Goal: Task Accomplishment & Management: Manage account settings

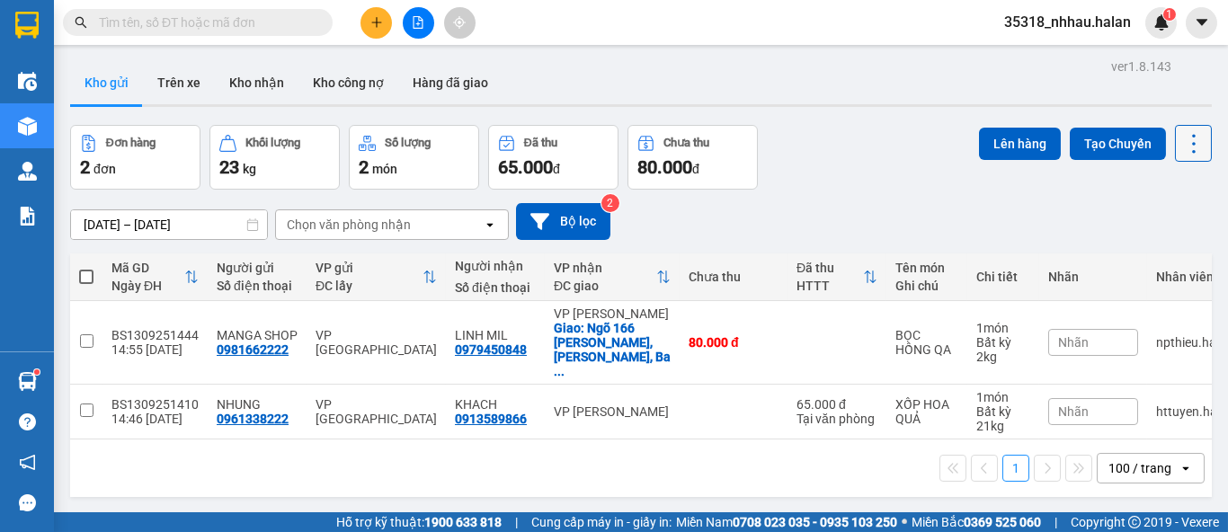
click at [1181, 147] on icon at bounding box center [1193, 143] width 25 height 25
click at [1145, 261] on span "Làm mới" at bounding box center [1153, 257] width 49 height 18
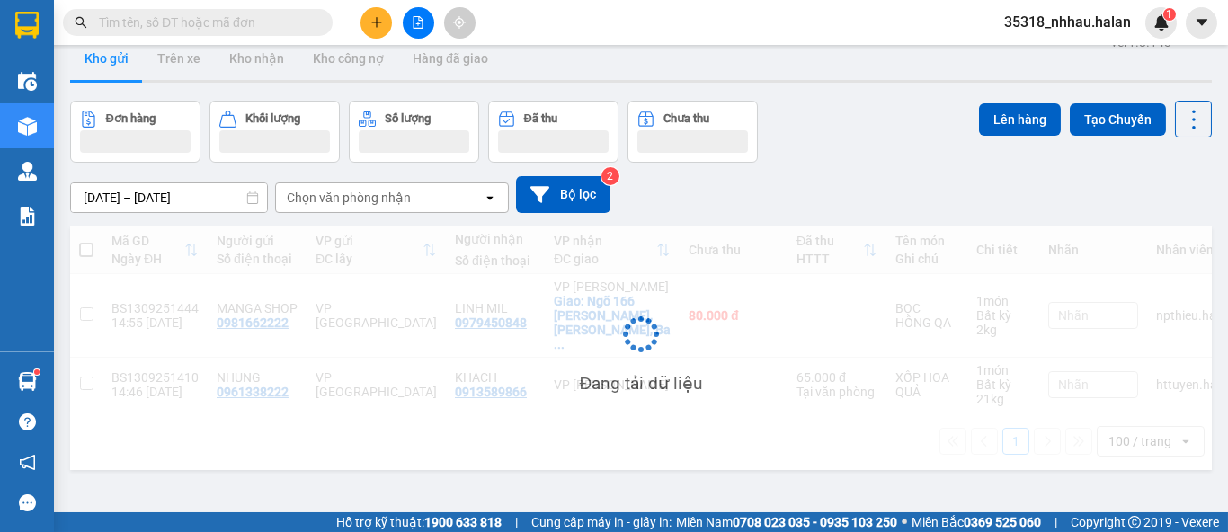
scroll to position [82, 0]
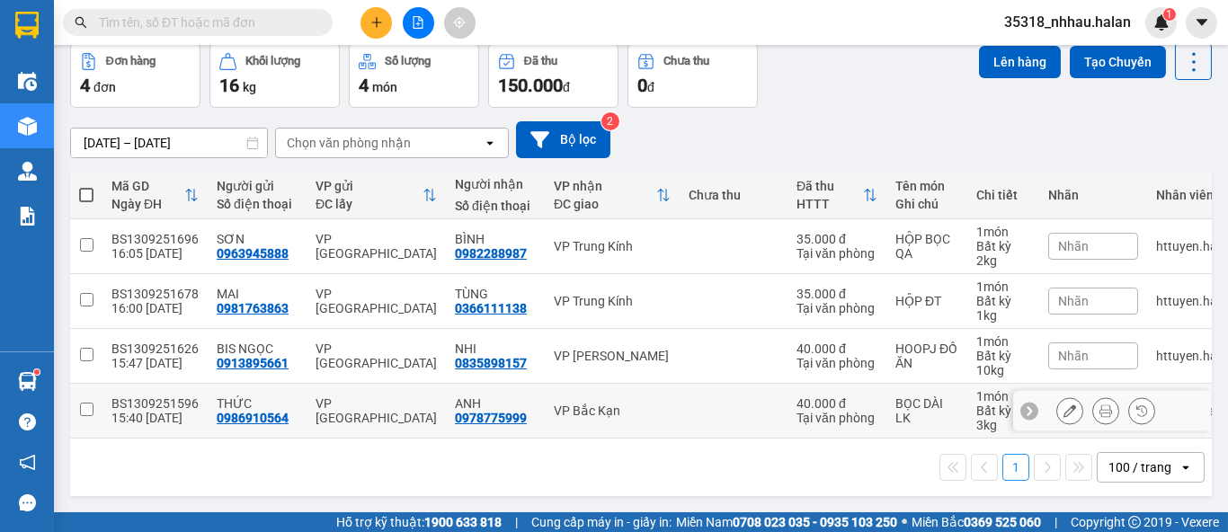
click at [575, 395] on td "VP Bắc Kạn" at bounding box center [612, 411] width 135 height 55
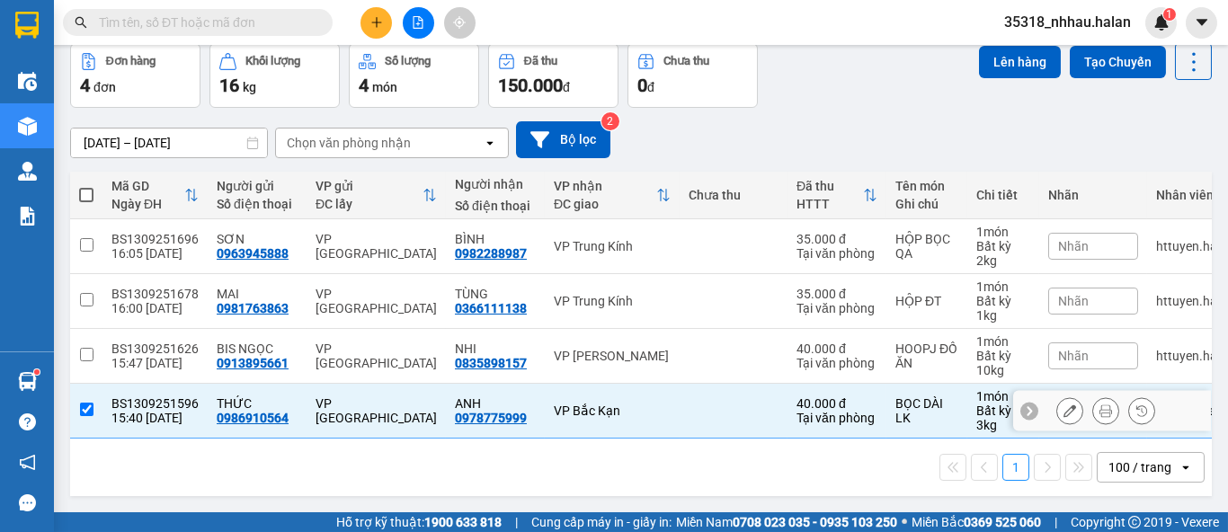
checkbox input "true"
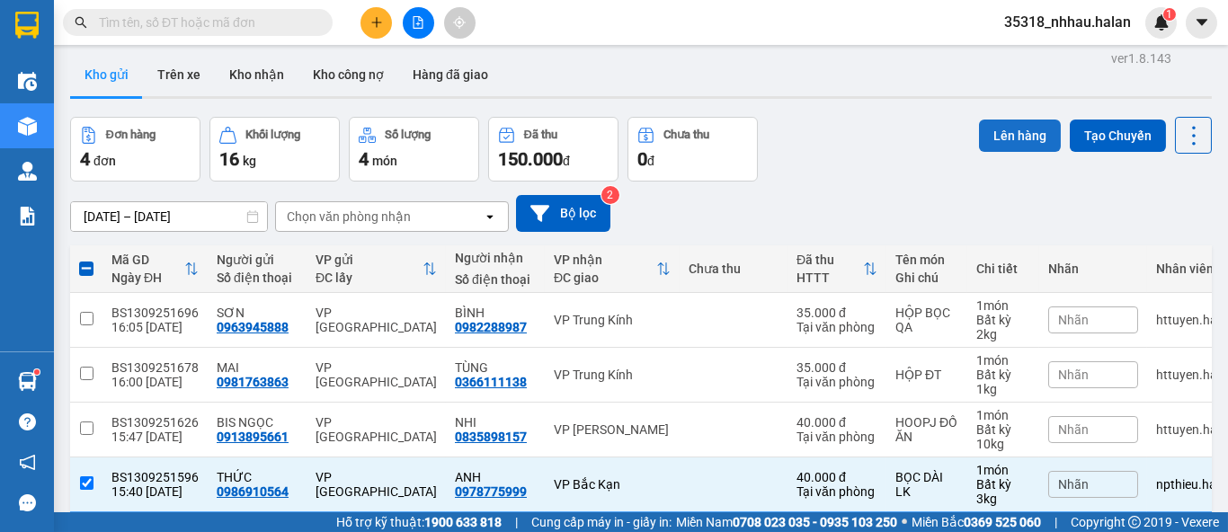
scroll to position [0, 0]
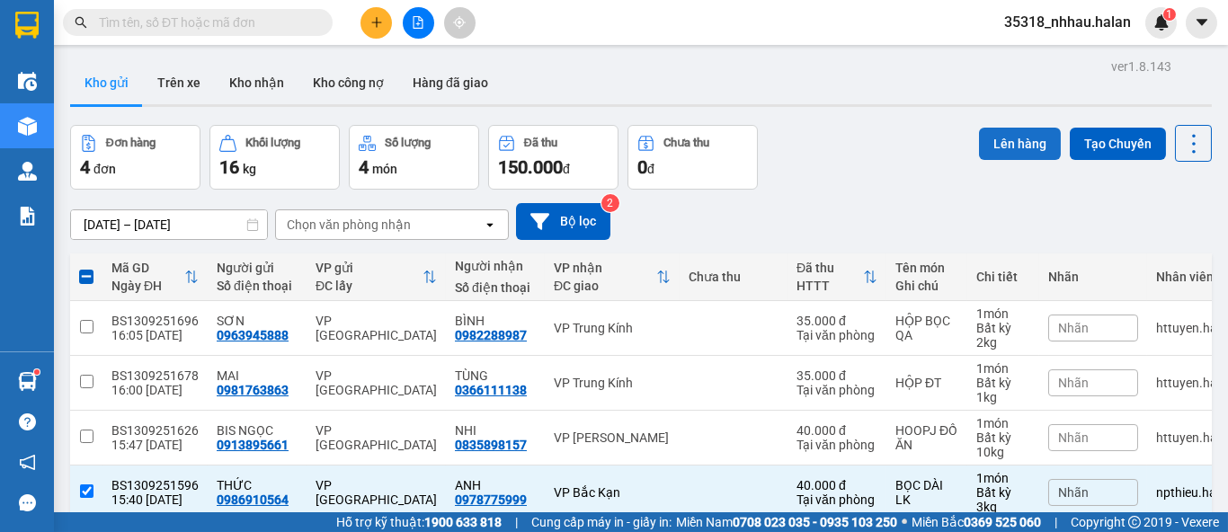
click at [1005, 144] on button "Lên hàng" at bounding box center [1020, 144] width 82 height 32
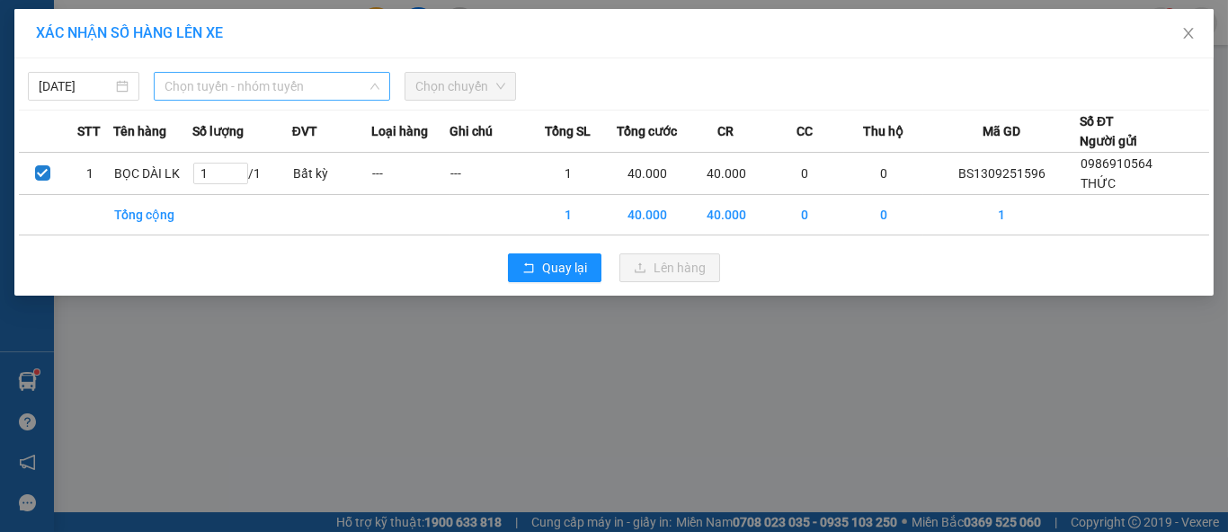
click at [192, 90] on span "Chọn tuyến - nhóm tuyến" at bounding box center [271, 86] width 215 height 27
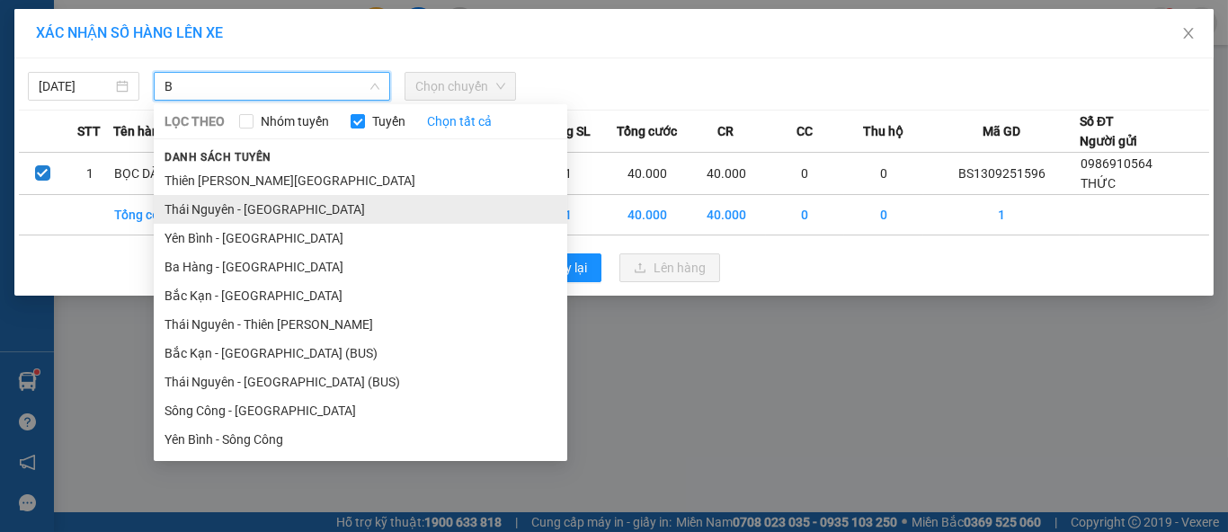
type input "B"
click at [290, 216] on li "Thái Nguyên - [GEOGRAPHIC_DATA]" at bounding box center [360, 209] width 413 height 29
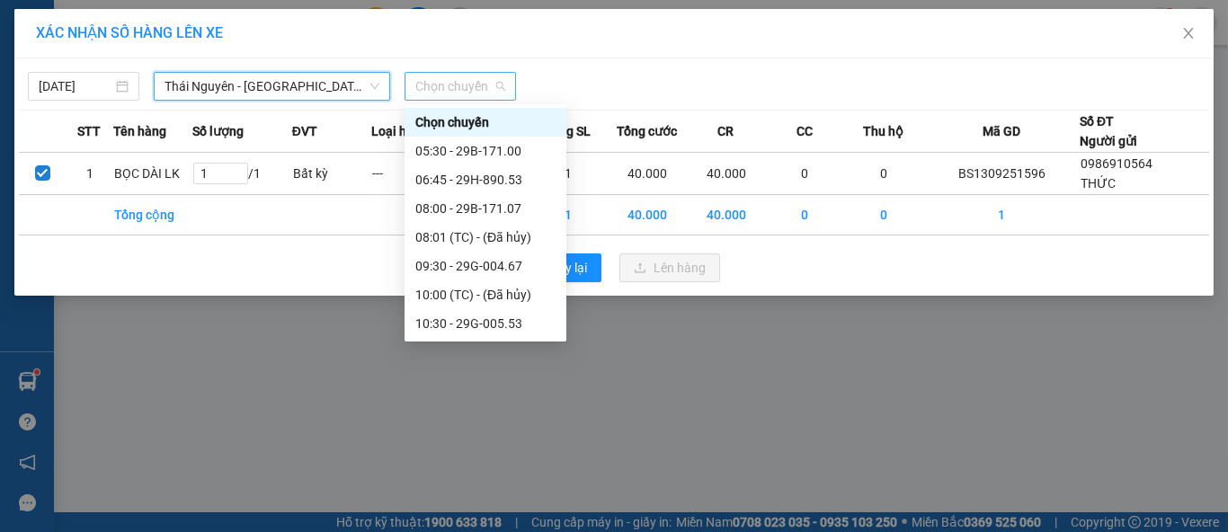
click at [458, 88] on span "Chọn chuyến" at bounding box center [460, 86] width 90 height 27
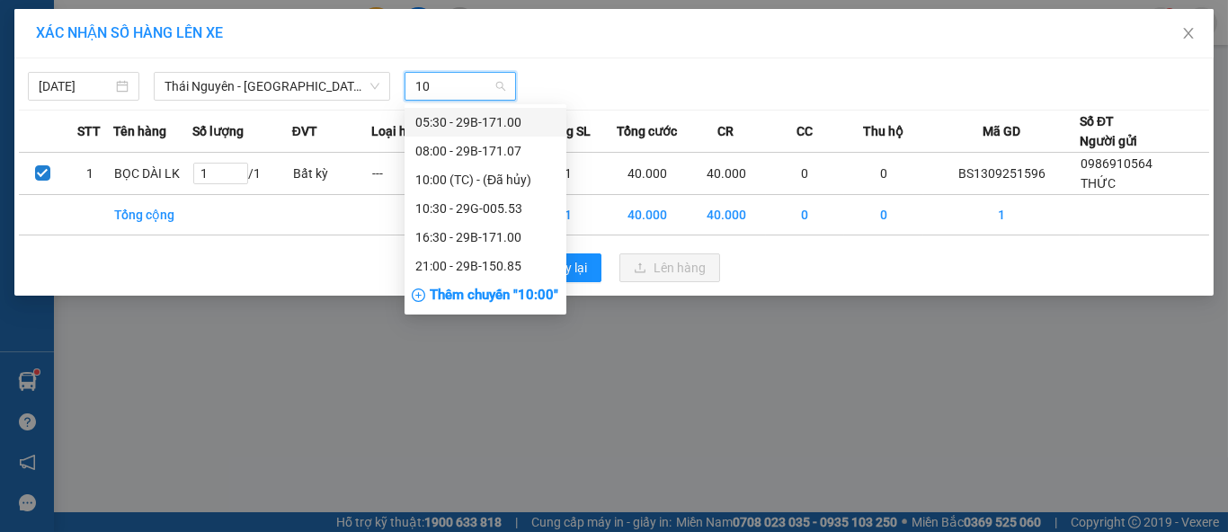
type input "100"
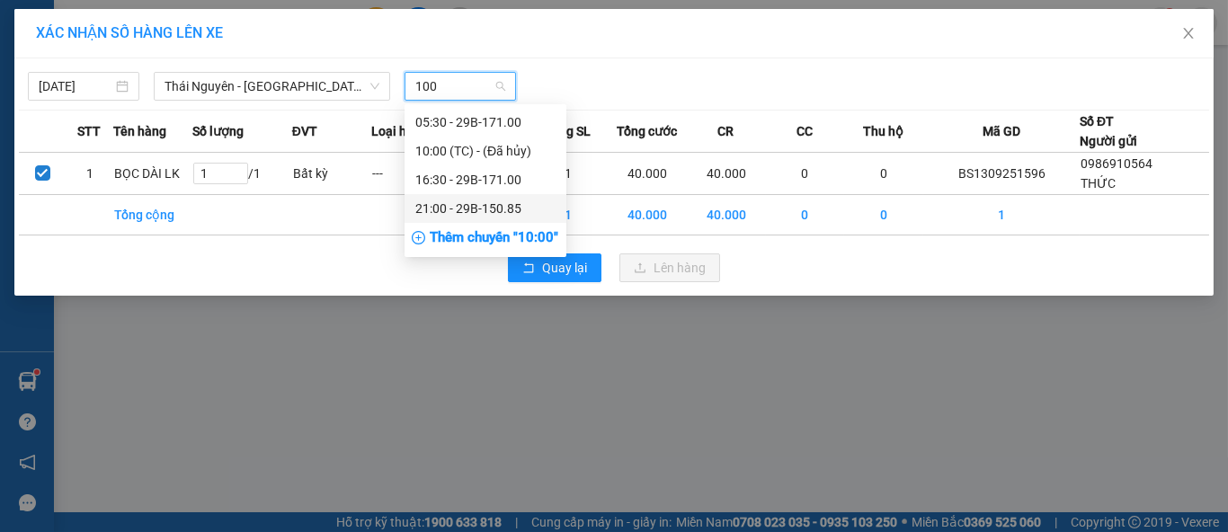
drag, startPoint x: 486, startPoint y: 207, endPoint x: 491, endPoint y: 182, distance: 25.6
click at [491, 182] on div "05:30 - 29B-171.00 10:00 (TC) - (Đã hủy) 16:30 - 29B-171.00 21:00 - 29B-150.85" at bounding box center [485, 165] width 162 height 115
click at [492, 179] on div "16:30 - 29B-171.00" at bounding box center [485, 180] width 140 height 20
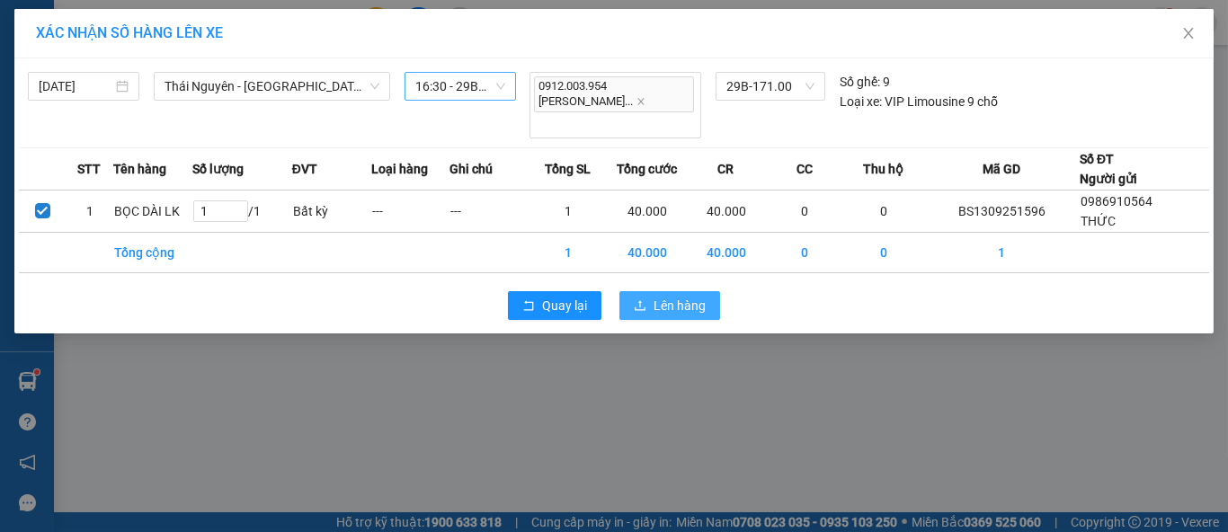
click at [654, 291] on button "Lên hàng" at bounding box center [669, 305] width 101 height 29
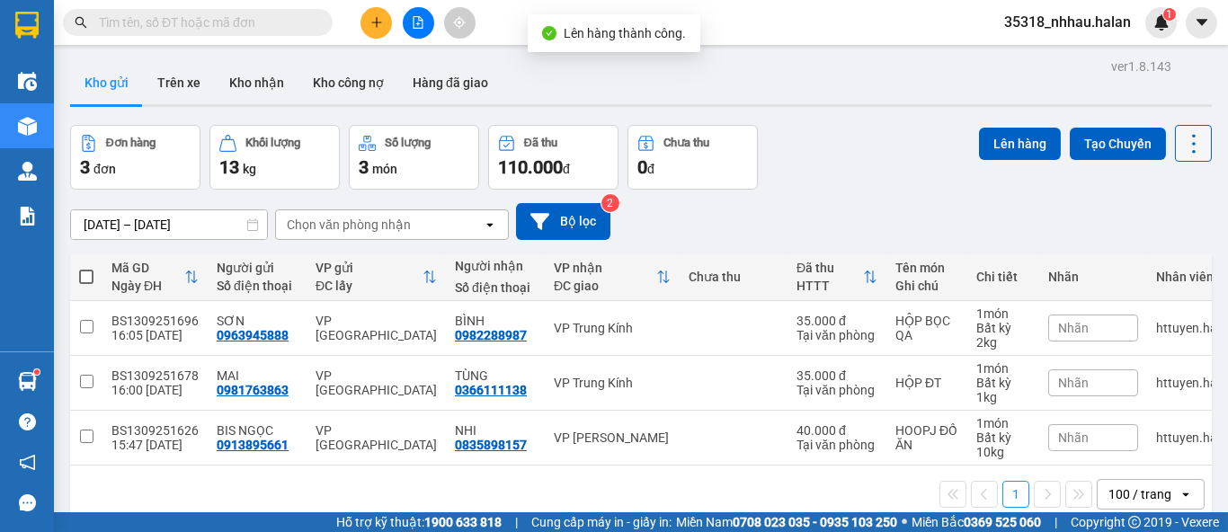
drag, startPoint x: 1175, startPoint y: 134, endPoint x: 1179, endPoint y: 146, distance: 12.5
click at [1181, 135] on icon at bounding box center [1193, 143] width 25 height 25
click at [1151, 251] on span "Làm mới" at bounding box center [1153, 257] width 49 height 18
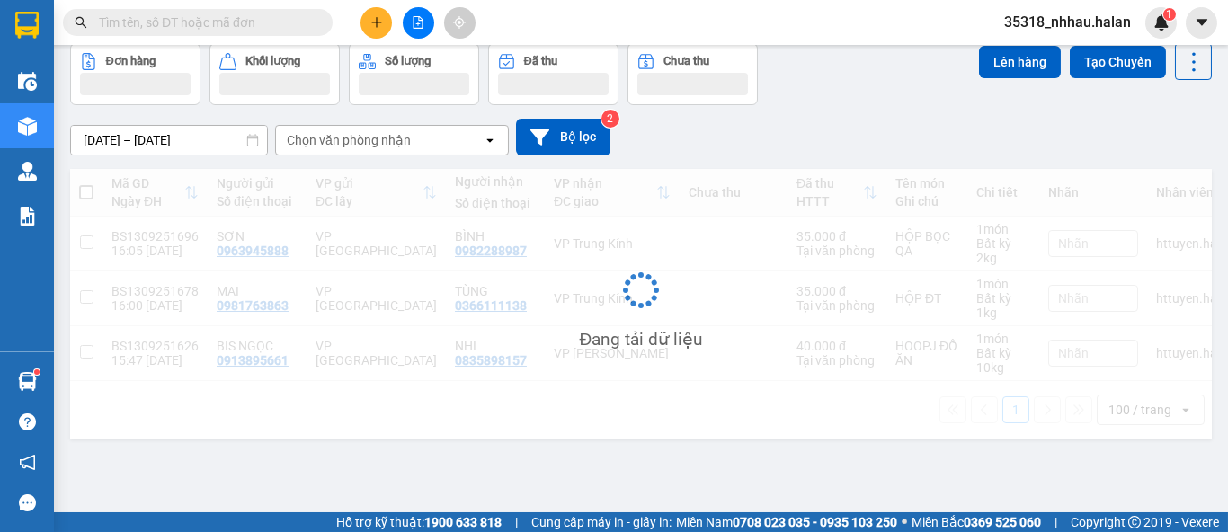
scroll to position [82, 0]
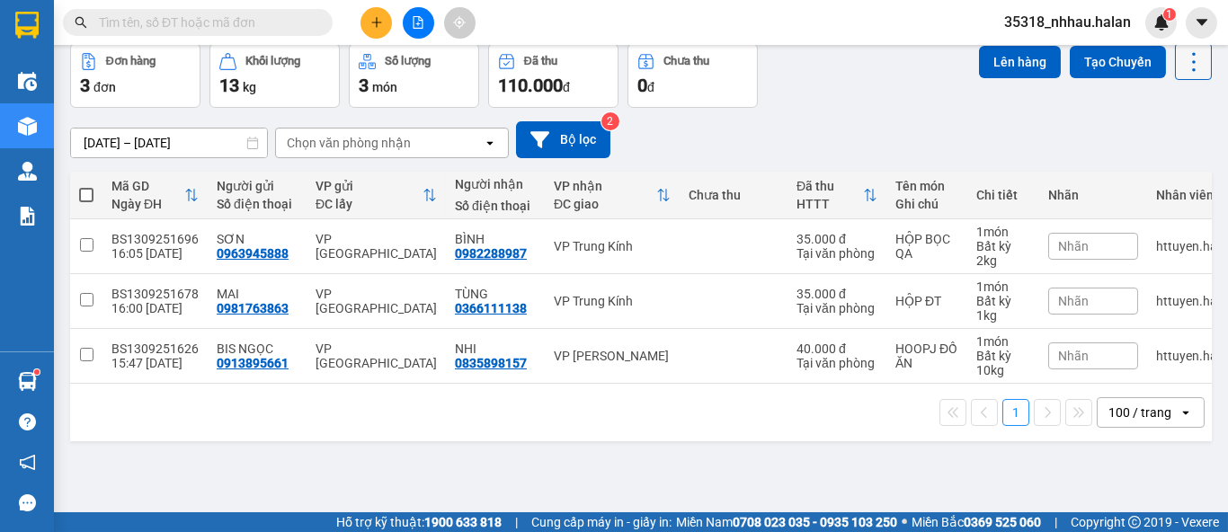
click at [1191, 67] on button at bounding box center [1193, 61] width 37 height 37
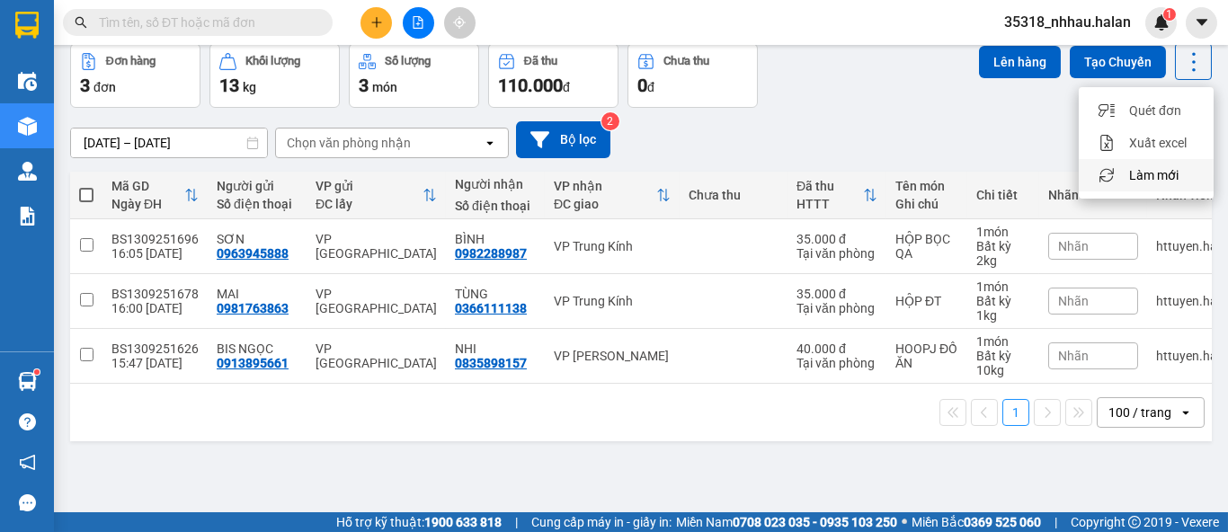
click at [1166, 179] on span "Làm mới" at bounding box center [1153, 175] width 49 height 18
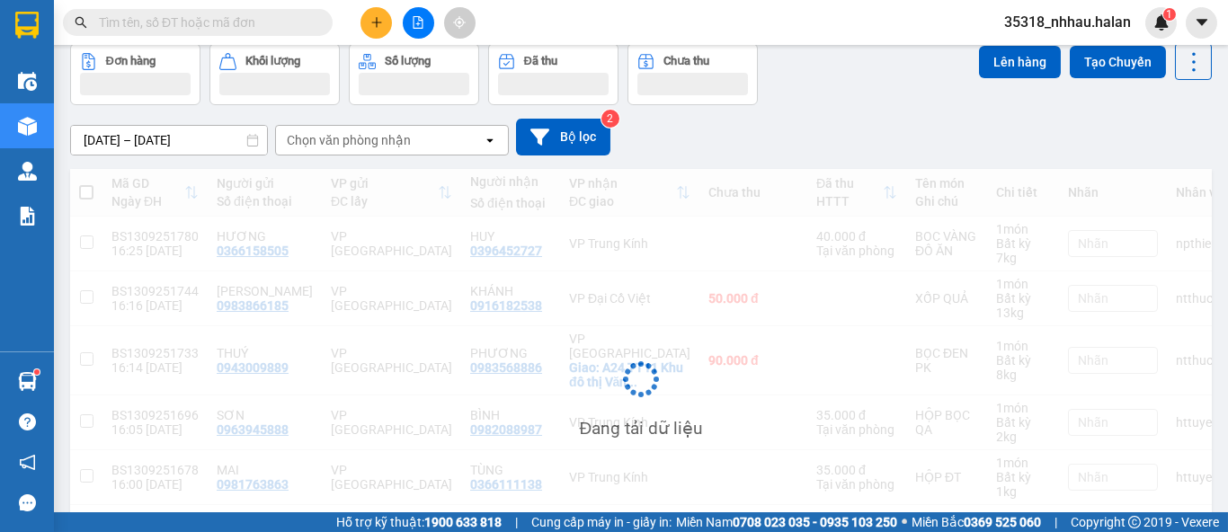
scroll to position [197, 0]
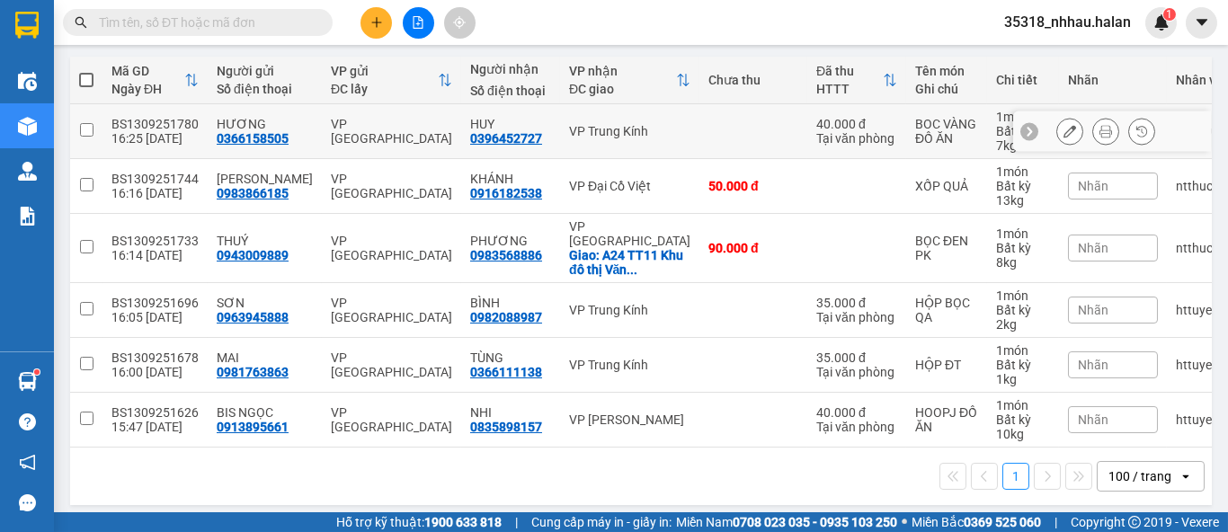
click at [623, 133] on div "VP Trung Kính" at bounding box center [629, 131] width 121 height 14
checkbox input "true"
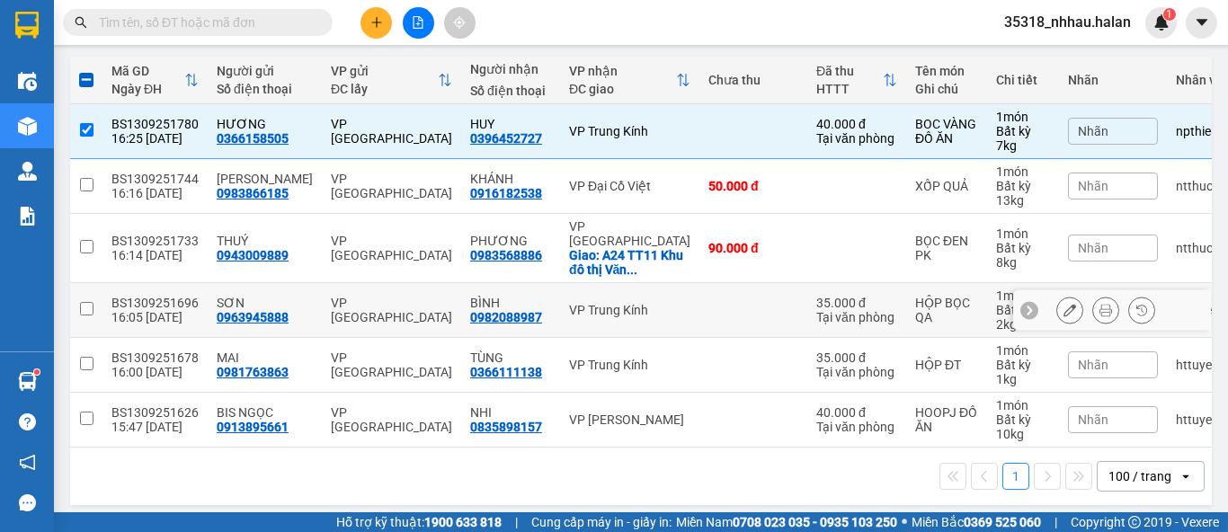
click at [610, 283] on td "VP Trung Kính" at bounding box center [629, 310] width 139 height 55
checkbox input "true"
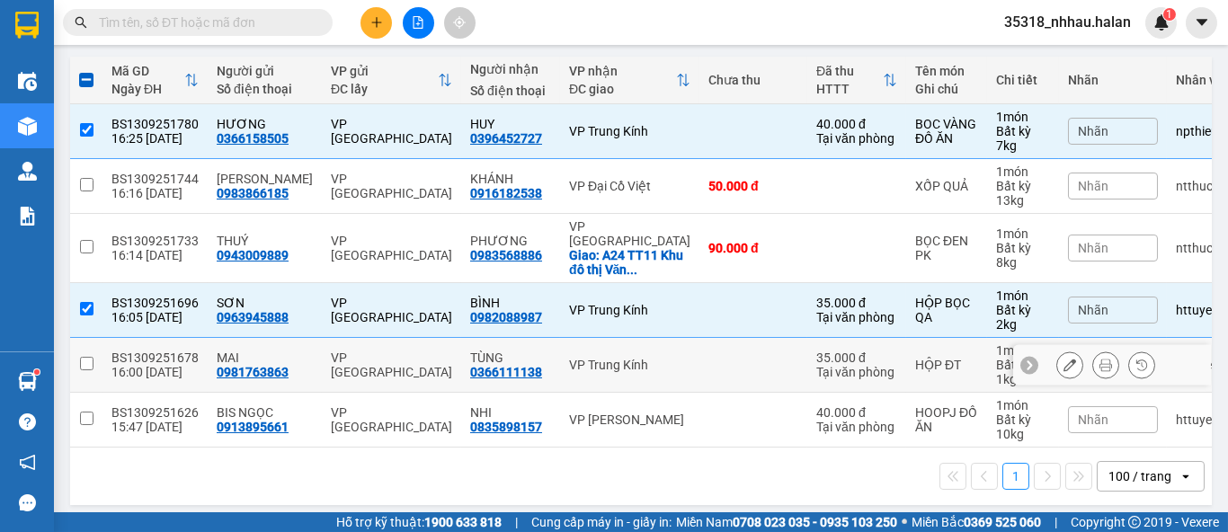
click at [569, 358] on div "VP Trung Kính" at bounding box center [629, 365] width 121 height 14
checkbox input "true"
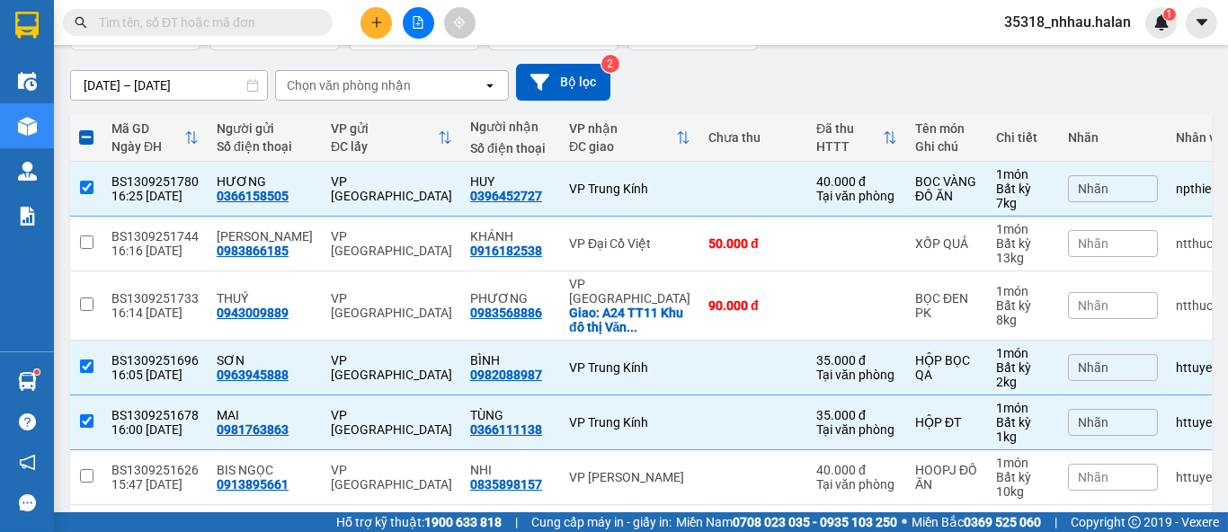
scroll to position [0, 0]
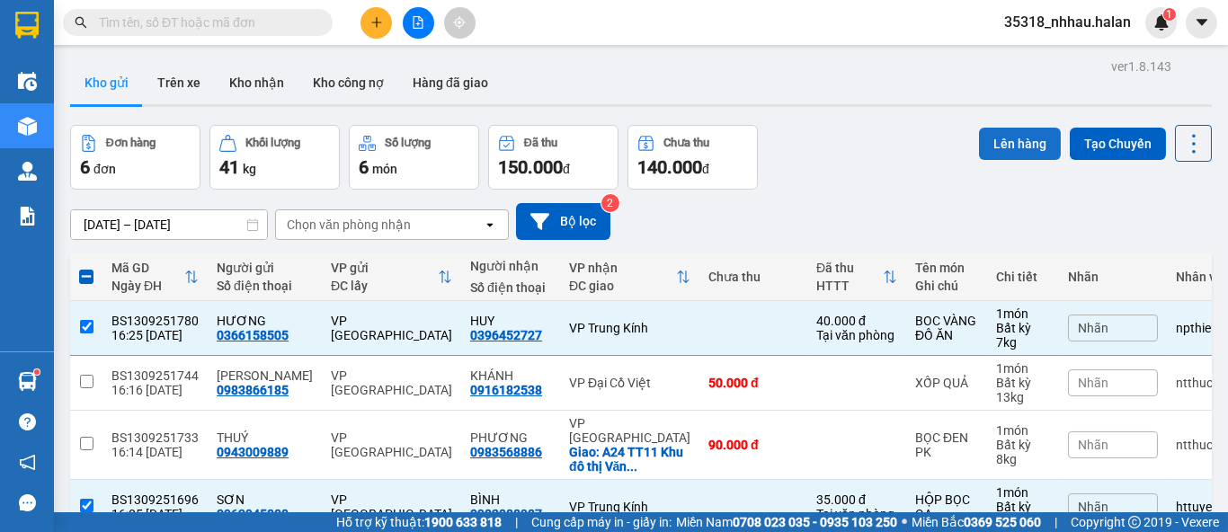
click at [995, 145] on button "Lên hàng" at bounding box center [1020, 144] width 82 height 32
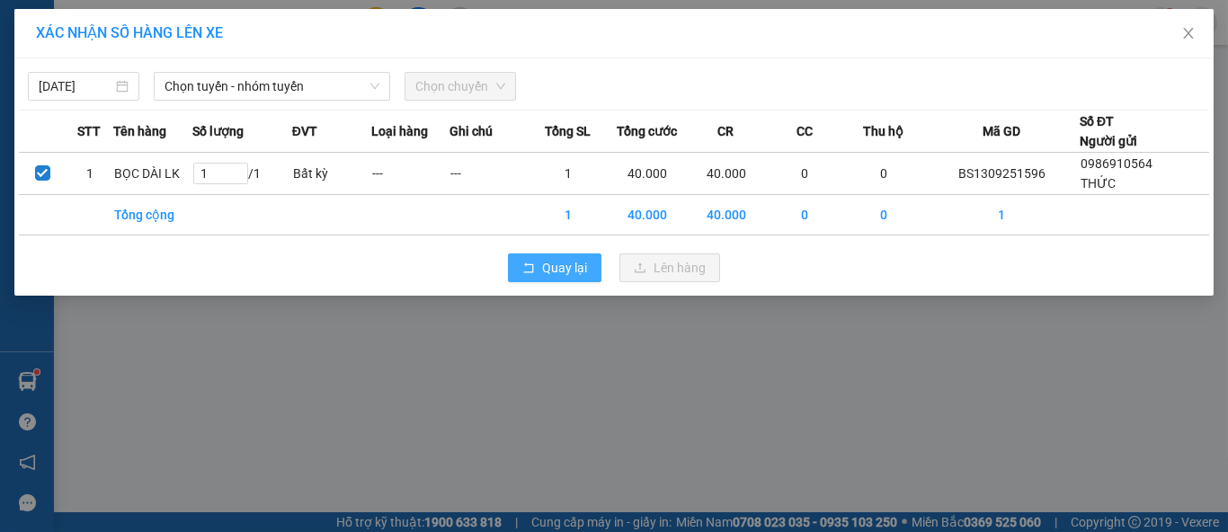
click at [539, 278] on button "Quay lại" at bounding box center [554, 267] width 93 height 29
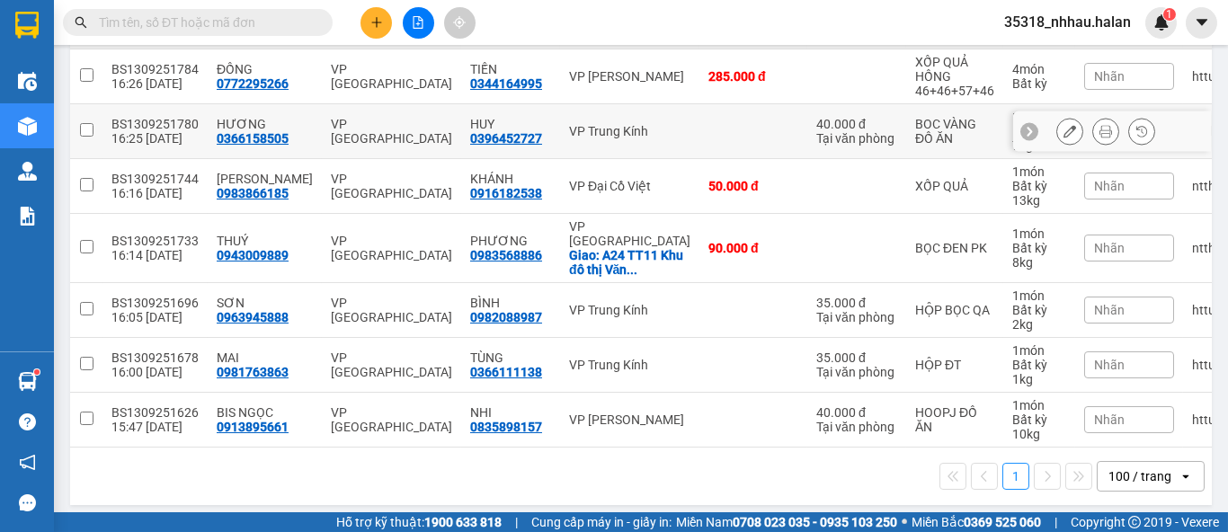
scroll to position [255, 0]
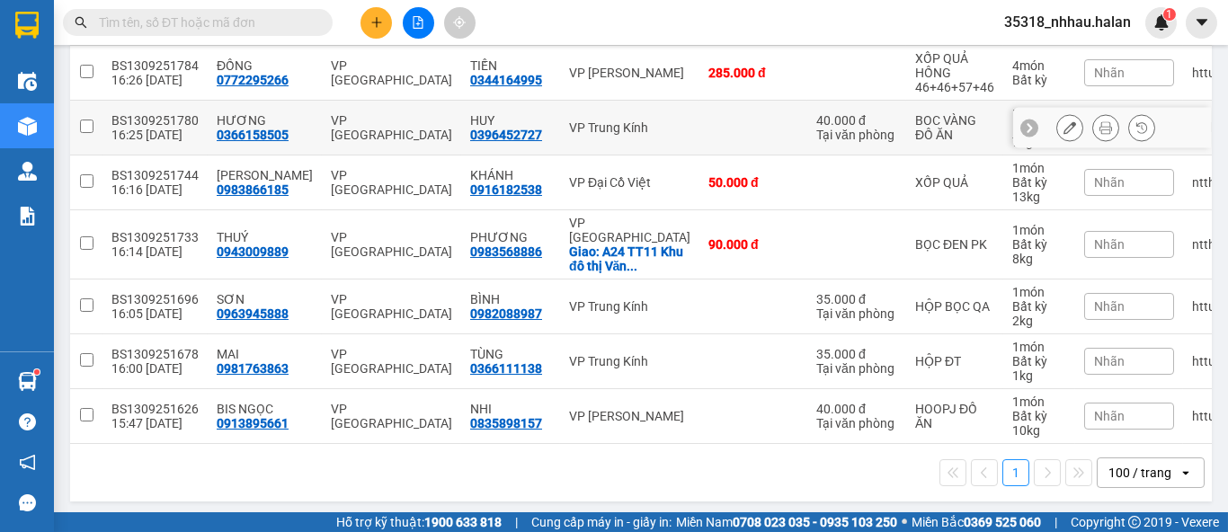
click at [699, 123] on td at bounding box center [753, 128] width 108 height 55
checkbox input "true"
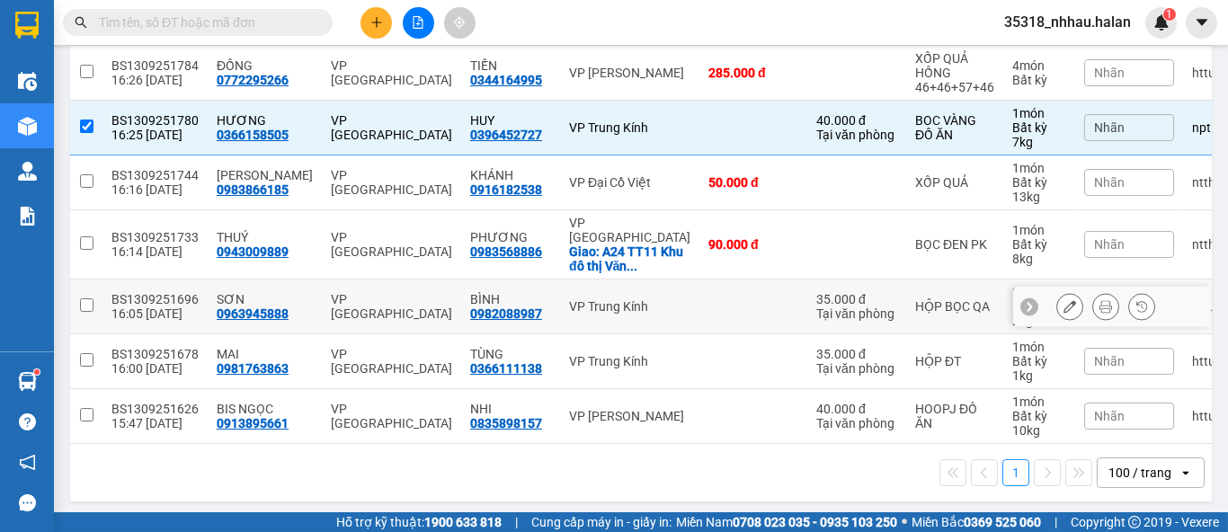
click at [610, 299] on div "VP Trung Kính" at bounding box center [629, 306] width 121 height 14
checkbox input "true"
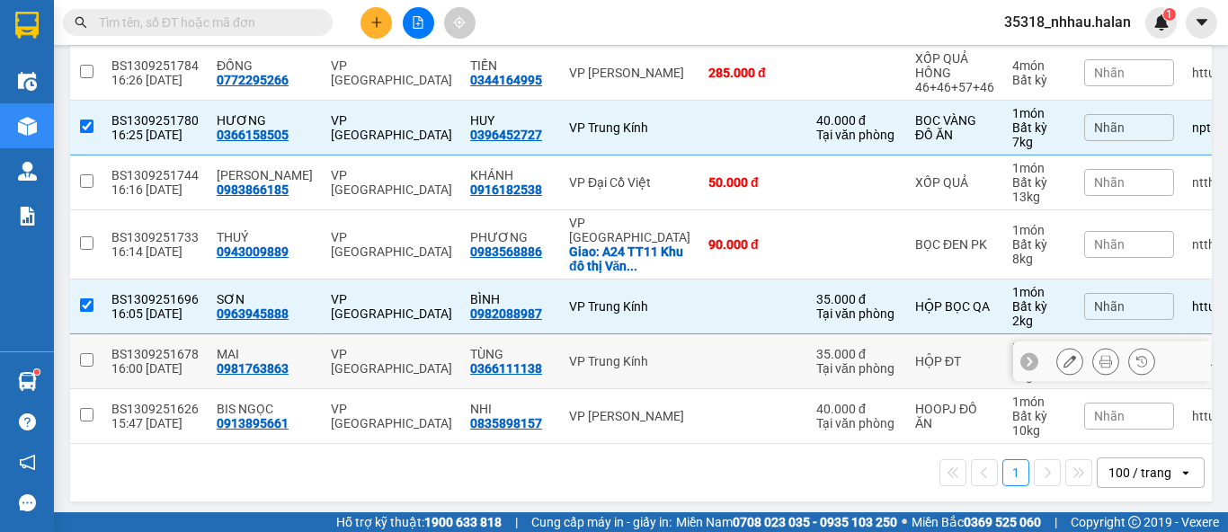
drag, startPoint x: 605, startPoint y: 365, endPoint x: 636, endPoint y: 344, distance: 37.6
click at [605, 365] on td "VP Trung Kính" at bounding box center [629, 361] width 139 height 55
checkbox input "true"
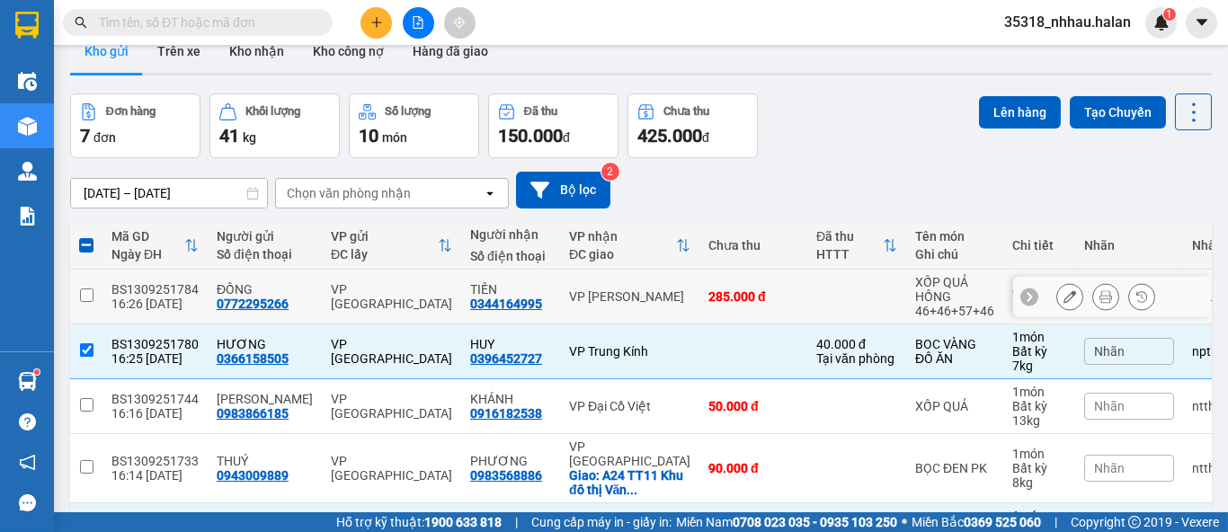
scroll to position [0, 0]
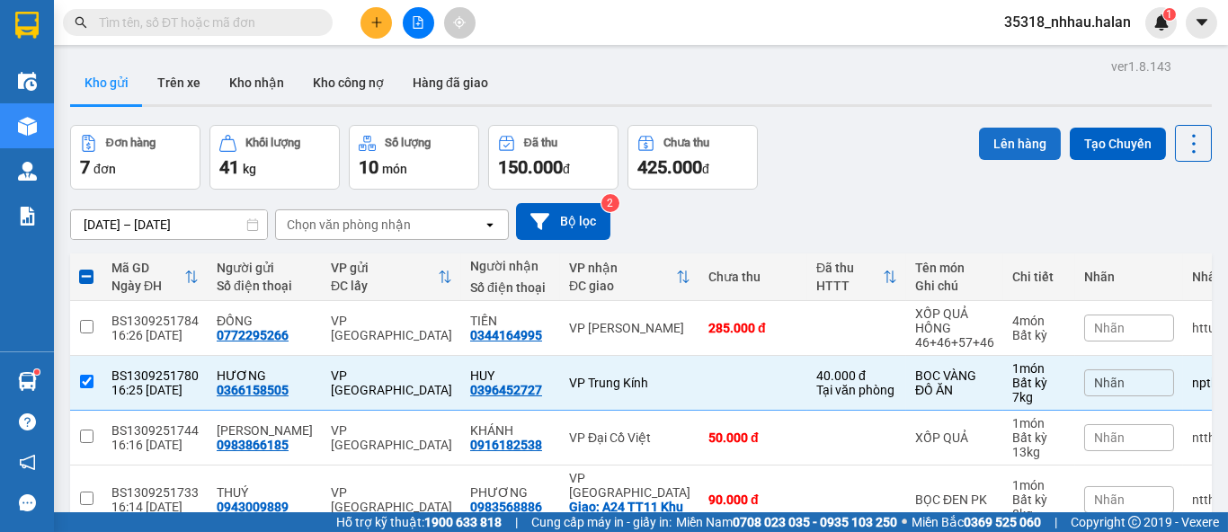
click at [986, 144] on button "Lên hàng" at bounding box center [1020, 144] width 82 height 32
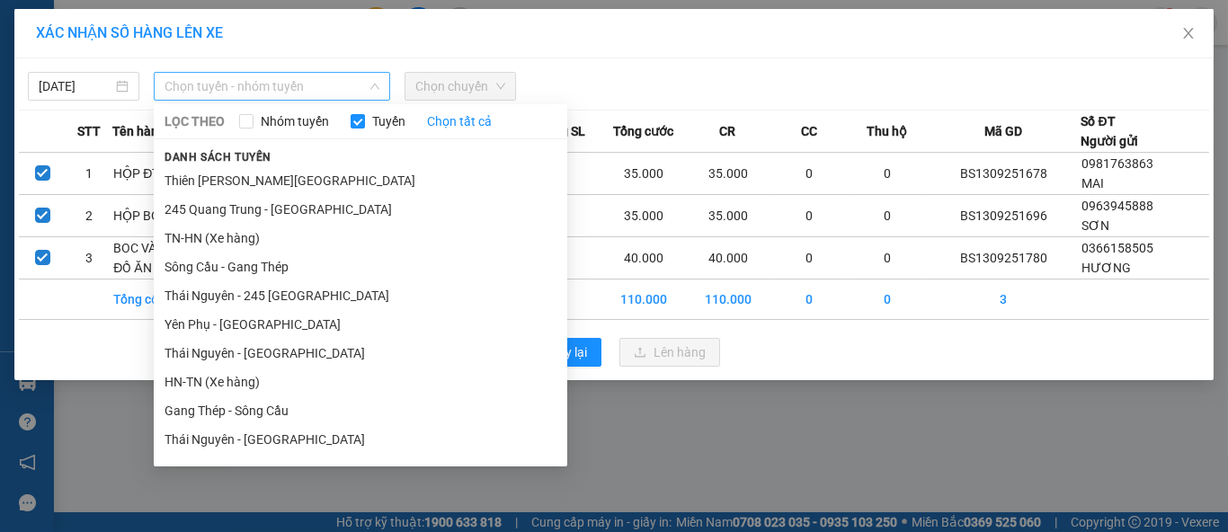
click at [279, 97] on span "Chọn tuyến - nhóm tuyến" at bounding box center [271, 86] width 215 height 27
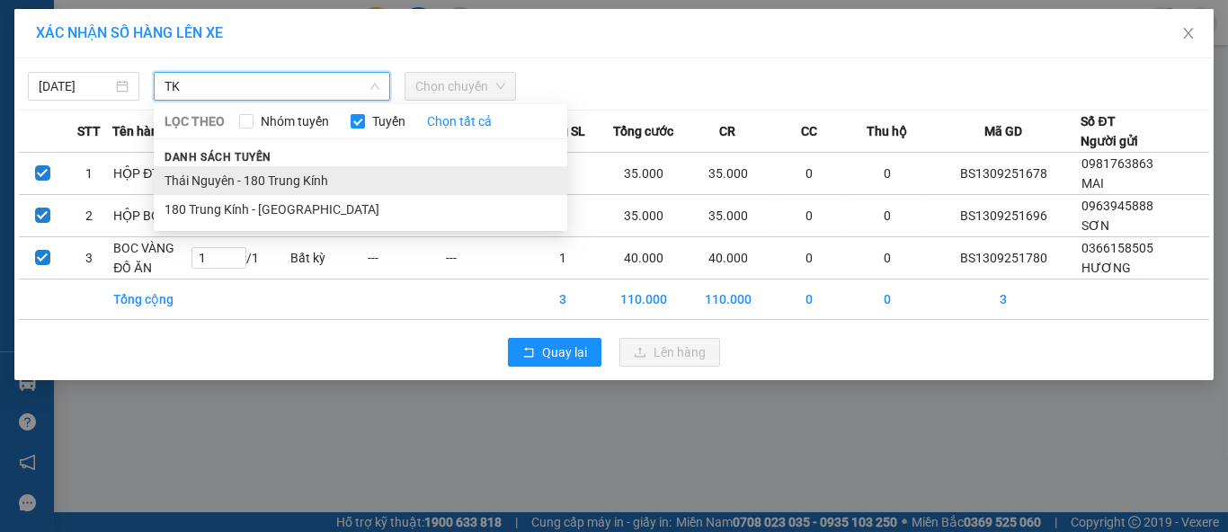
type input "TK"
click at [317, 180] on li "Thái Nguyên - 180 Trung Kính" at bounding box center [360, 180] width 413 height 29
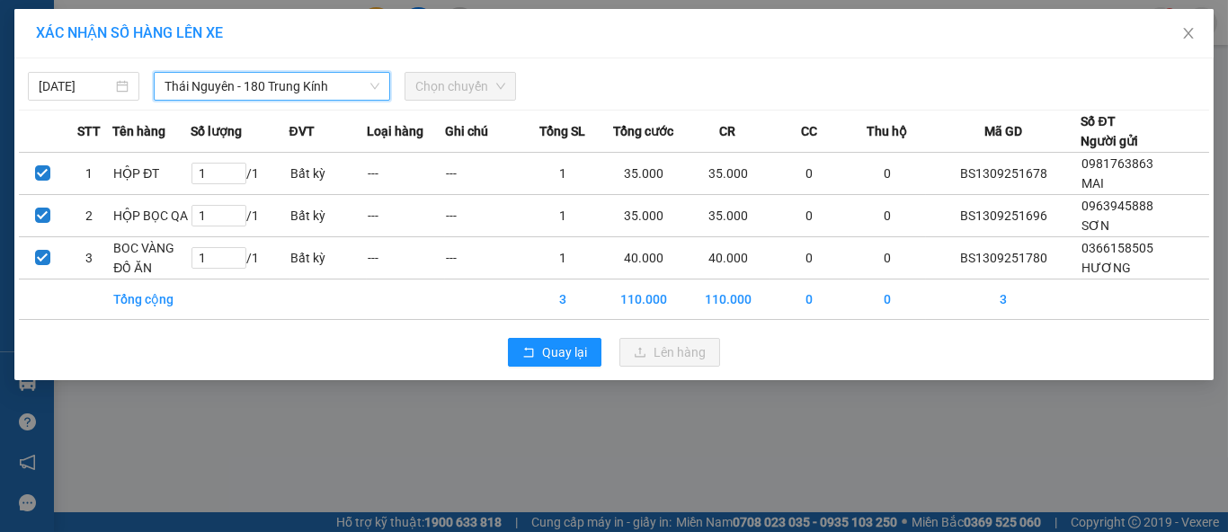
click at [485, 93] on span "Chọn chuyến" at bounding box center [460, 86] width 90 height 27
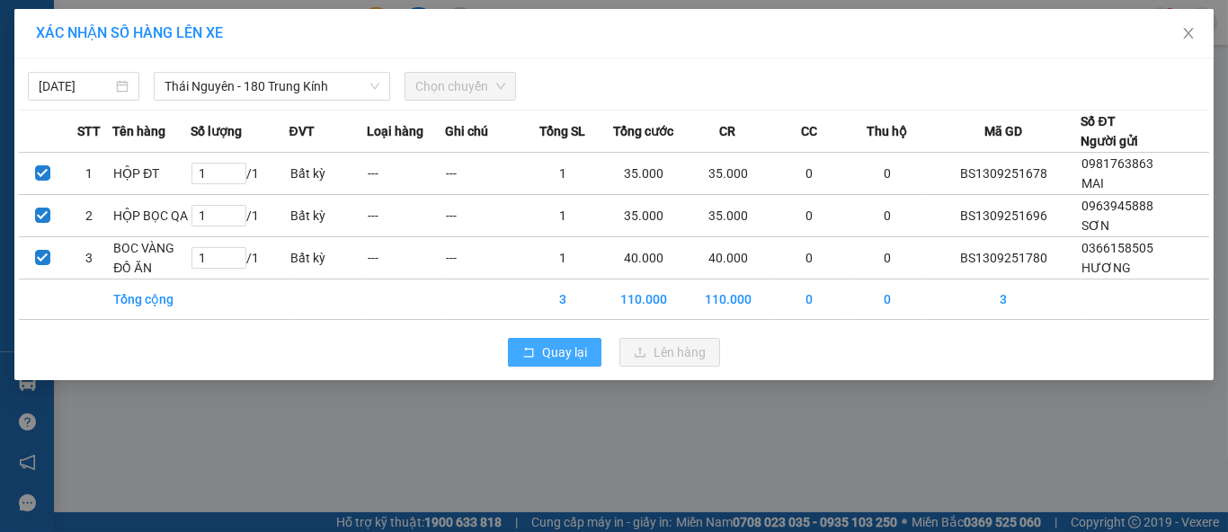
click at [553, 359] on span "Quay lại" at bounding box center [564, 352] width 45 height 20
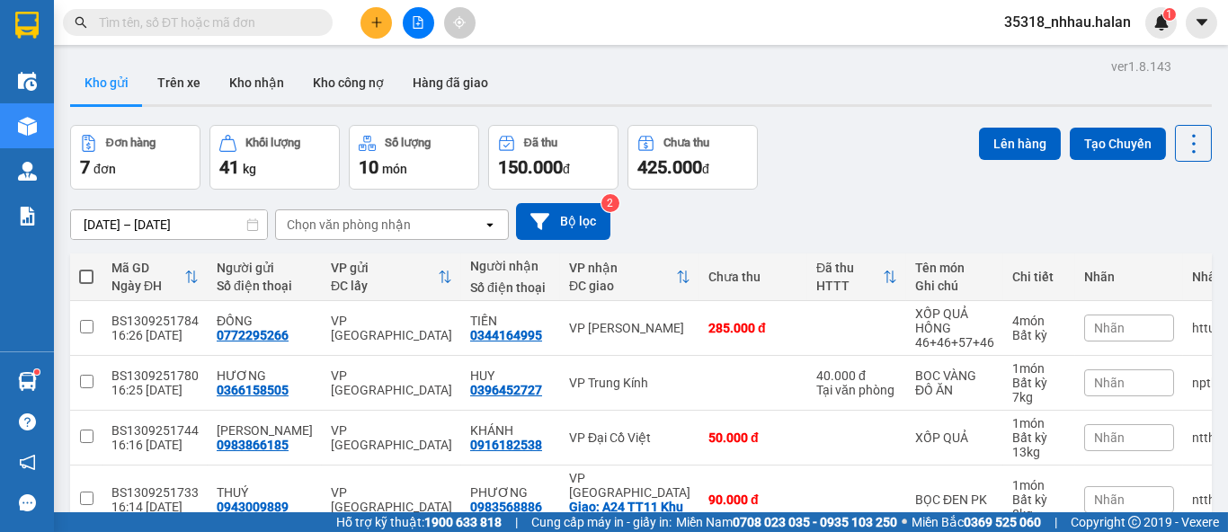
click at [334, 221] on div "Chọn văn phòng nhận" at bounding box center [349, 225] width 124 height 18
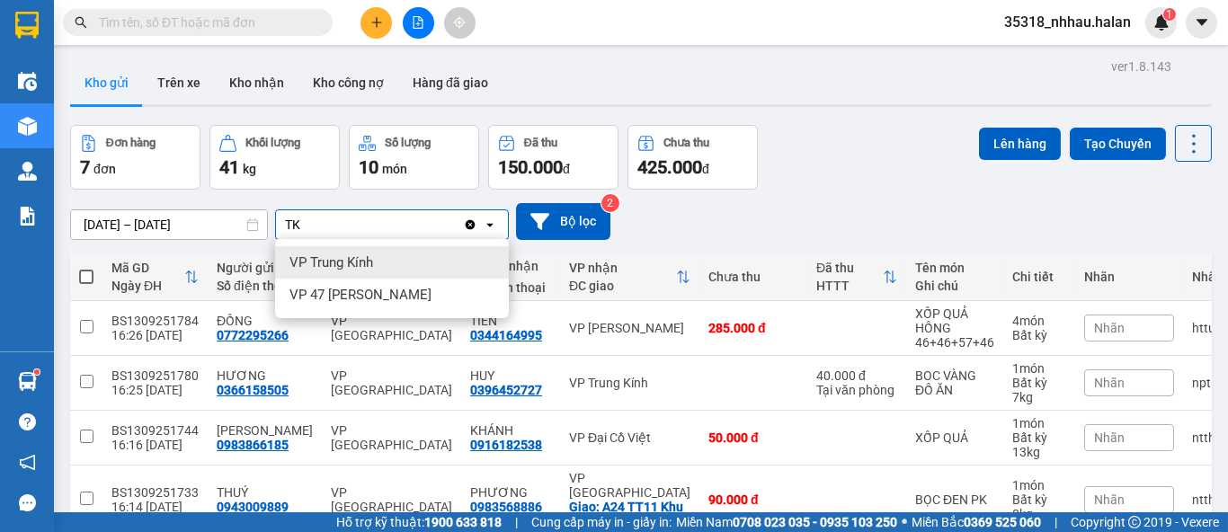
type input "TK"
click at [359, 253] on span "VP Trung Kính" at bounding box center [331, 262] width 84 height 18
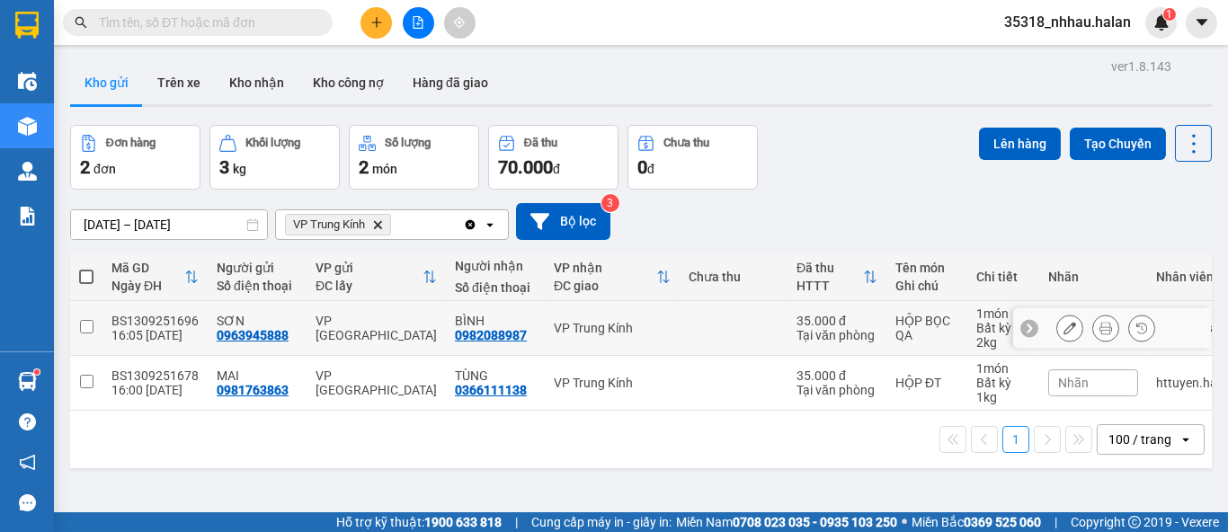
drag, startPoint x: 716, startPoint y: 324, endPoint x: 702, endPoint y: 376, distance: 53.2
click at [716, 324] on td at bounding box center [733, 328] width 108 height 55
checkbox input "true"
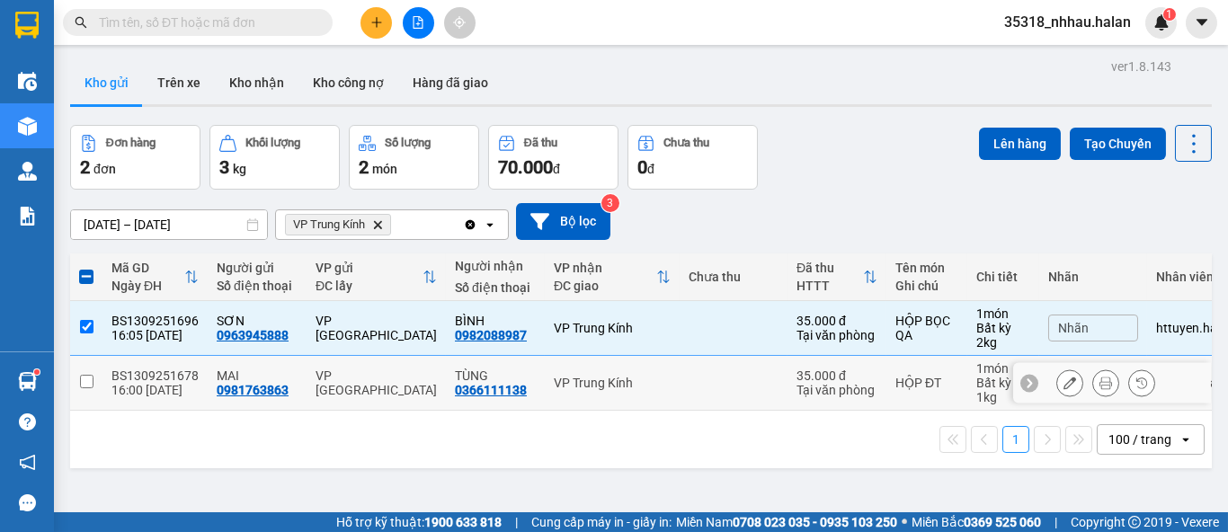
click at [698, 393] on td at bounding box center [733, 383] width 108 height 55
checkbox input "true"
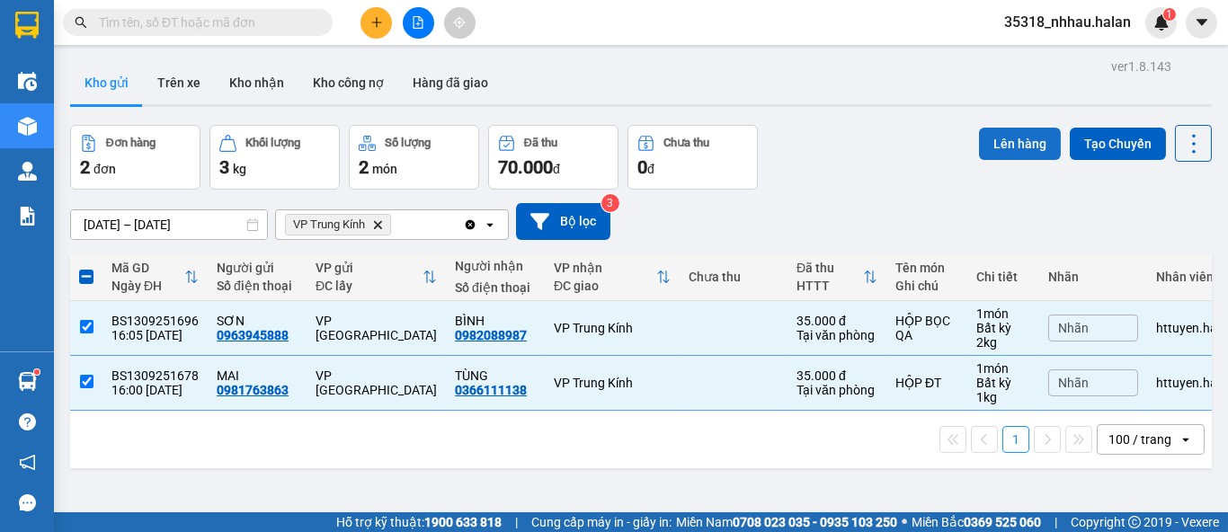
click at [1020, 146] on button "Lên hàng" at bounding box center [1020, 144] width 82 height 32
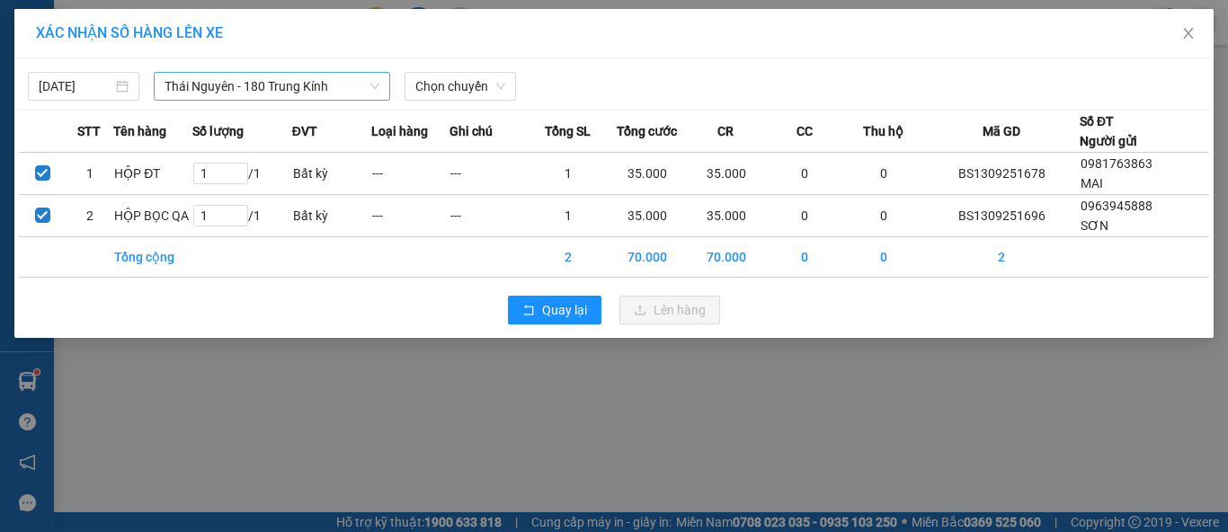
click at [294, 90] on span "Thái Nguyên - 180 Trung Kính" at bounding box center [271, 86] width 215 height 27
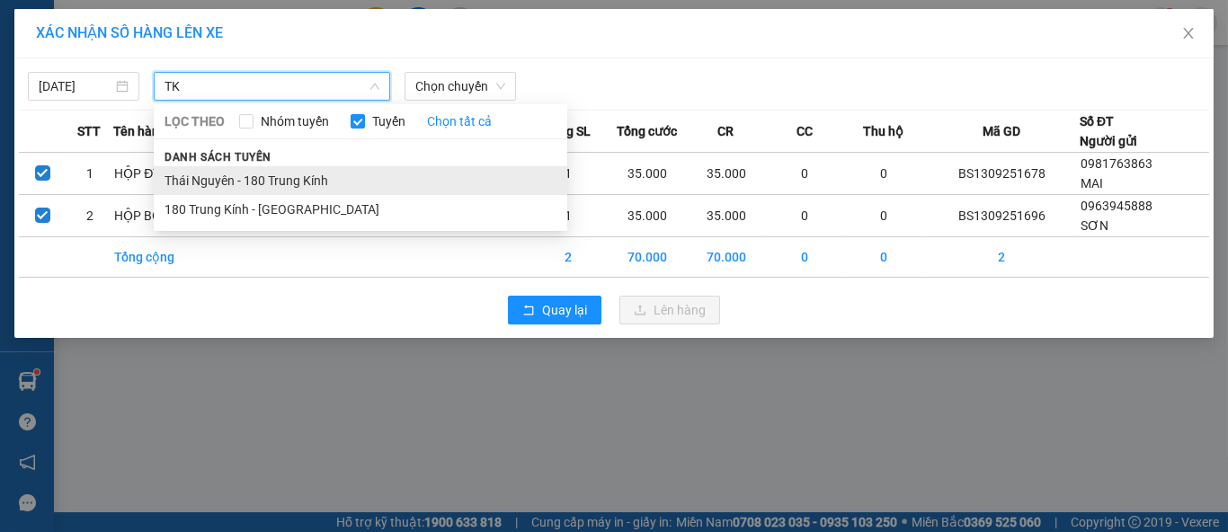
type input "TK"
click at [265, 180] on li "Thái Nguyên - 180 Trung Kính" at bounding box center [360, 180] width 413 height 29
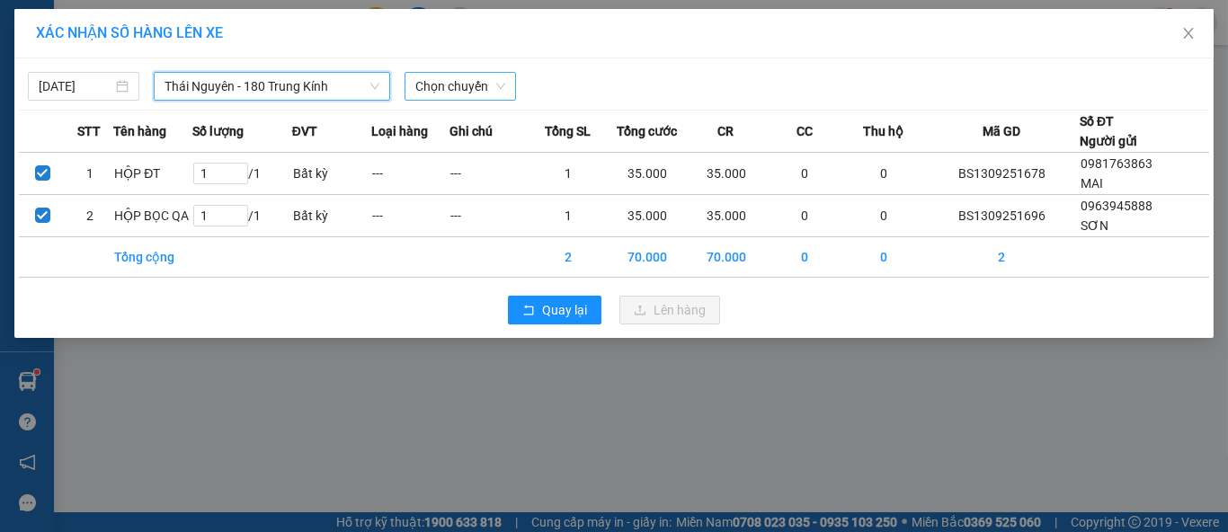
click at [443, 89] on span "Chọn chuyến" at bounding box center [460, 86] width 90 height 27
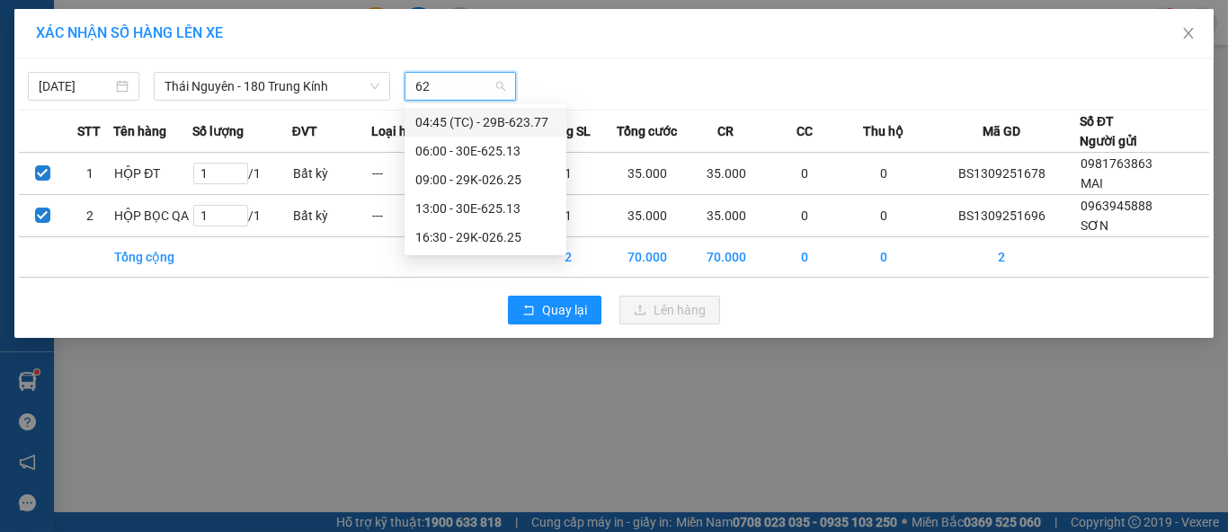
type input "625"
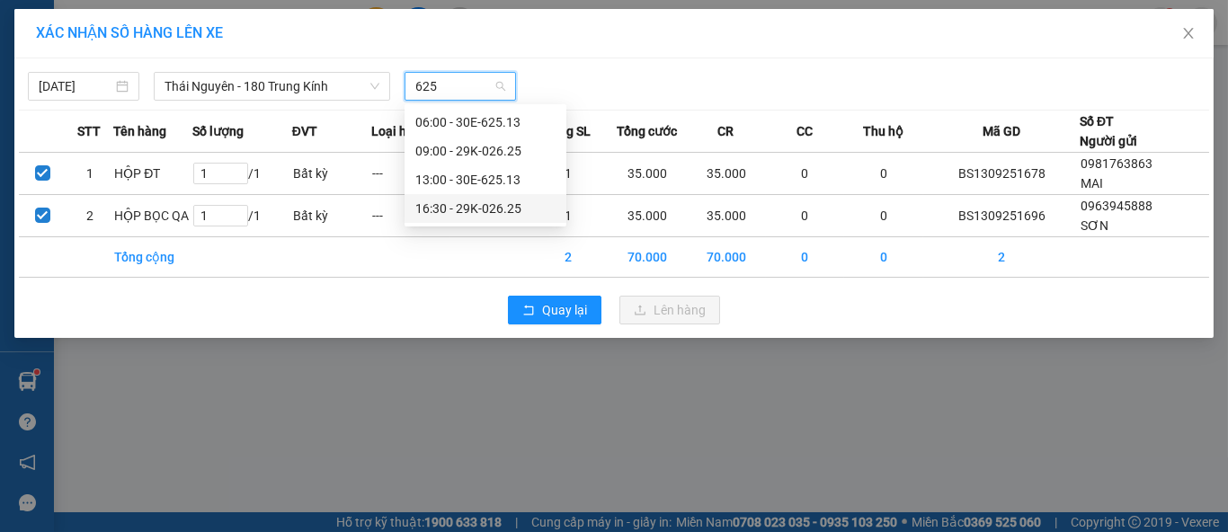
click at [482, 216] on div "16:30 - 29K-026.25" at bounding box center [485, 209] width 140 height 20
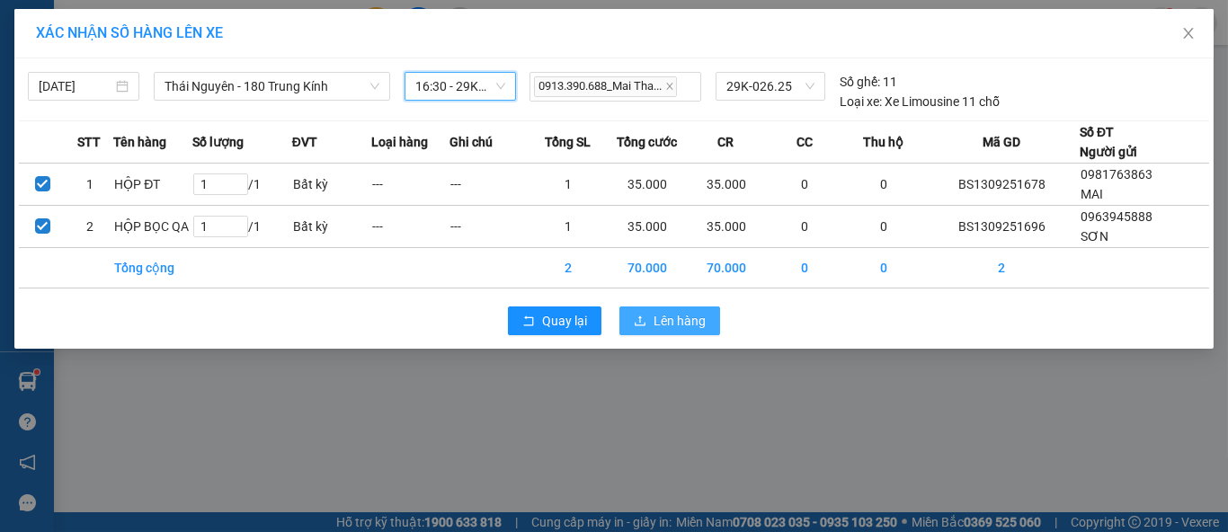
click at [677, 316] on span "Lên hàng" at bounding box center [679, 321] width 52 height 20
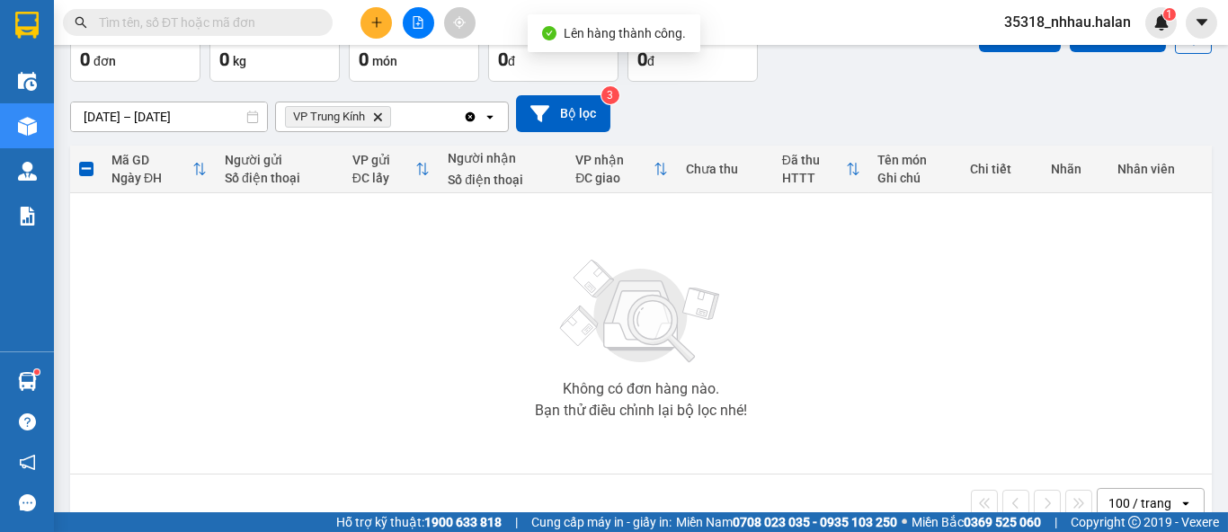
scroll to position [144, 0]
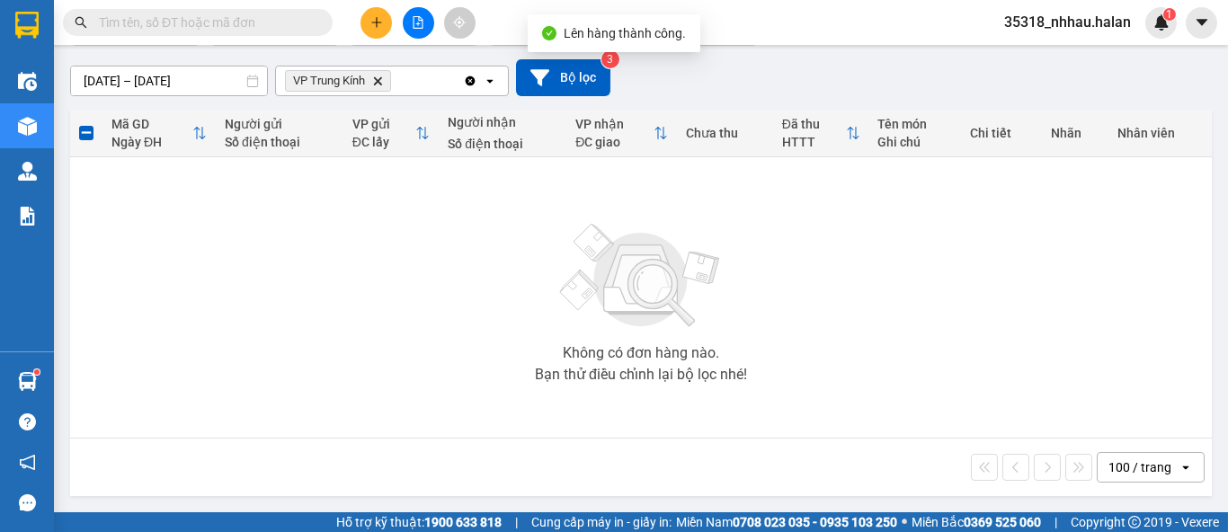
click at [382, 83] on icon "VP Trung Kính, close by backspace" at bounding box center [378, 80] width 8 height 8
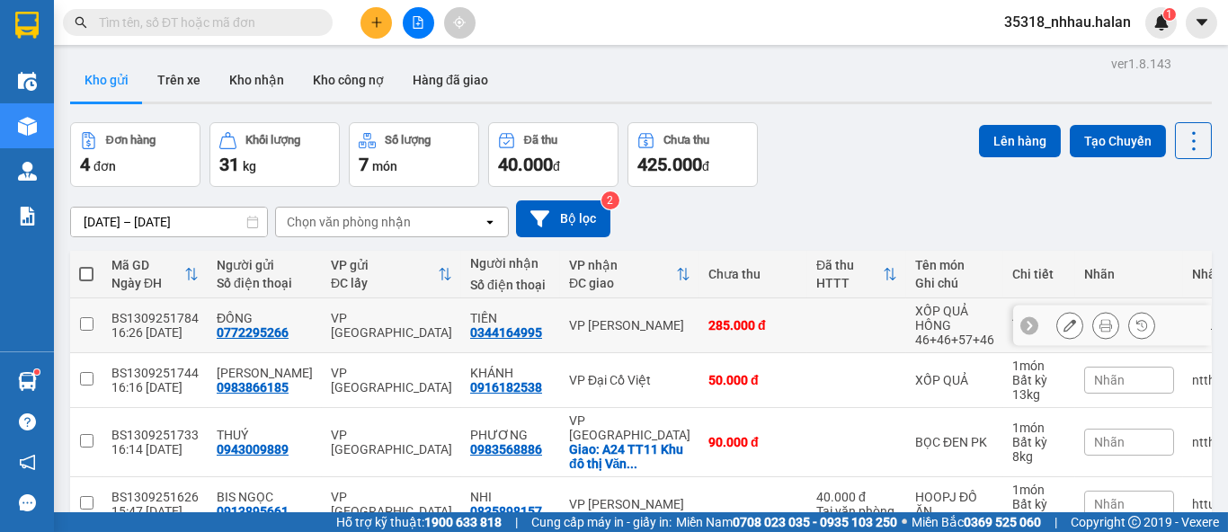
scroll to position [0, 0]
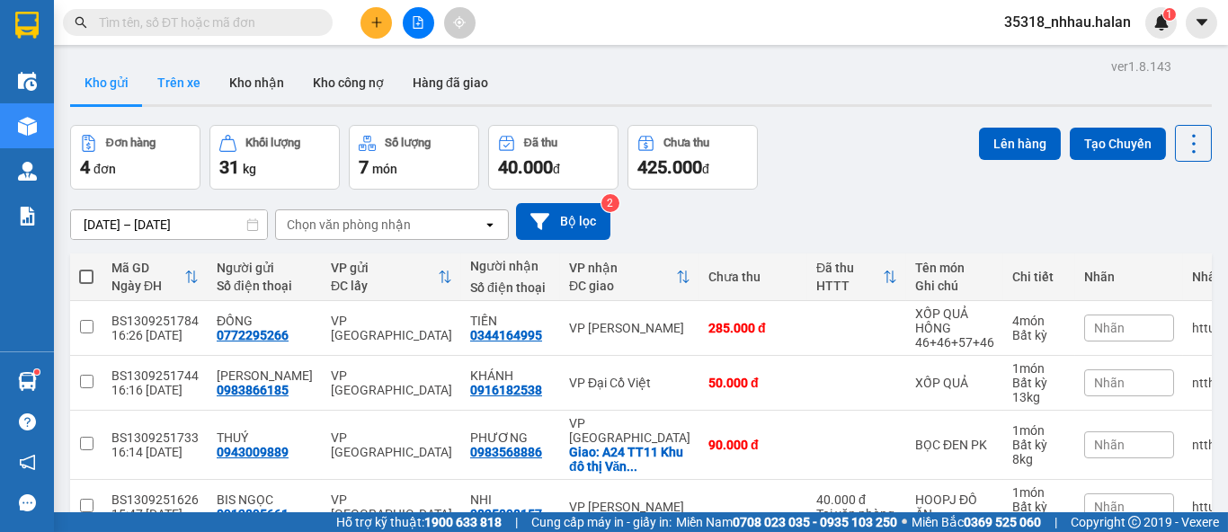
click at [187, 78] on button "Trên xe" at bounding box center [179, 82] width 72 height 43
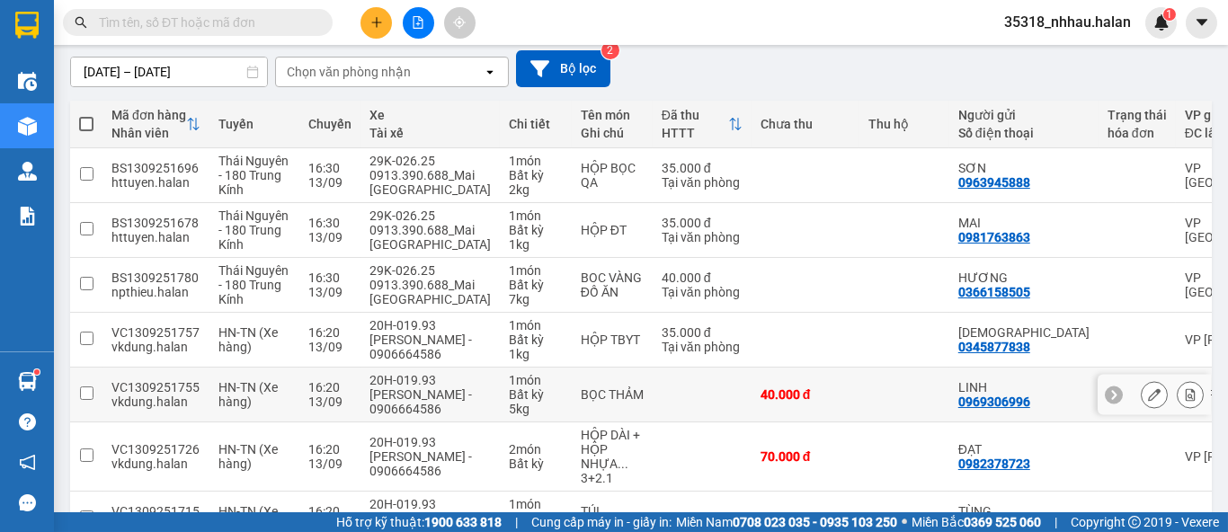
scroll to position [200, 0]
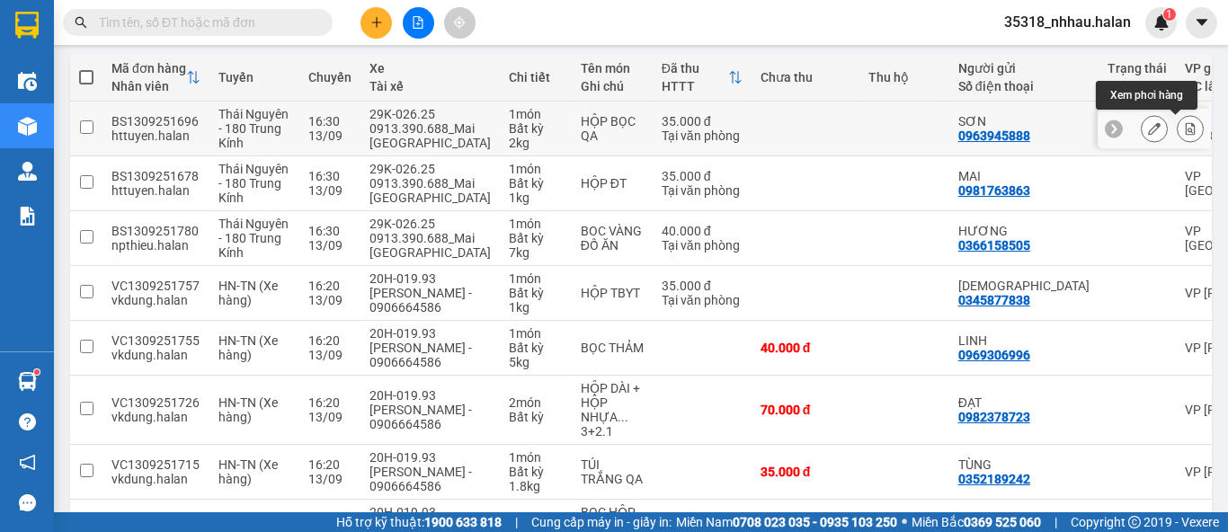
click at [1184, 125] on icon at bounding box center [1190, 128] width 13 height 13
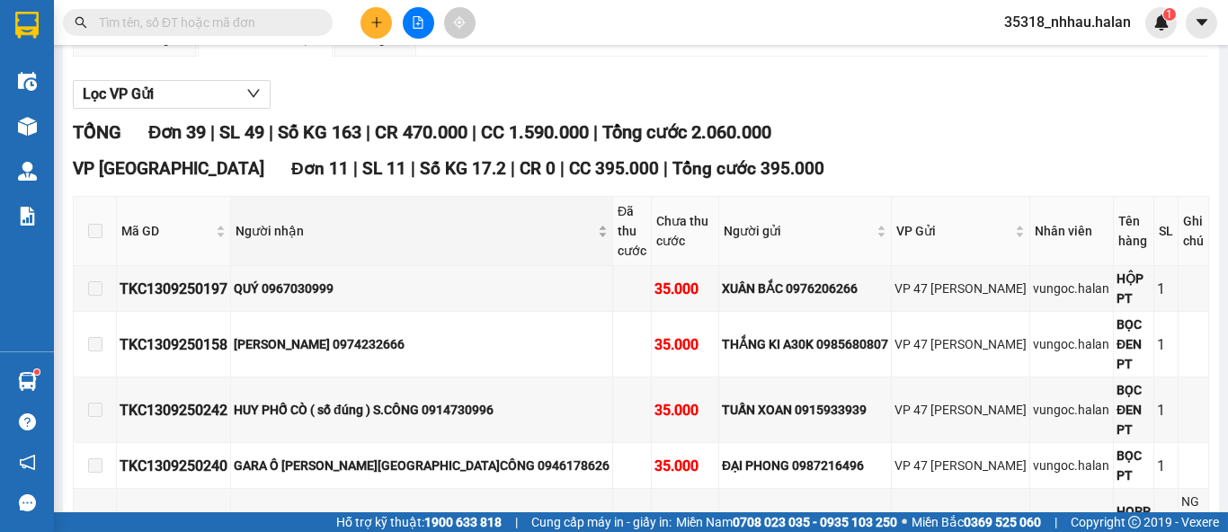
scroll to position [111, 0]
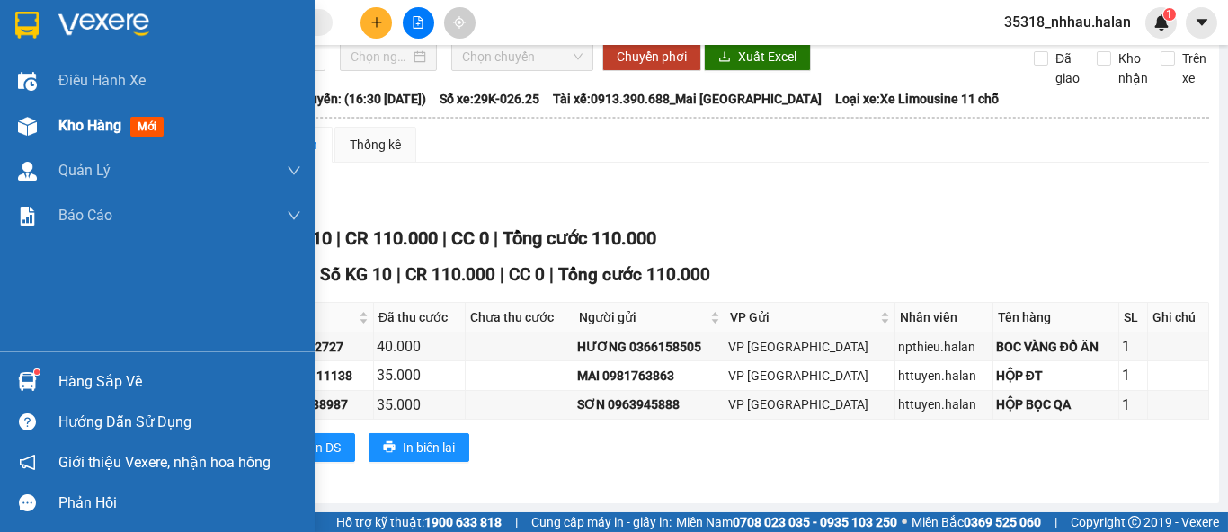
click at [41, 119] on div at bounding box center [27, 126] width 31 height 31
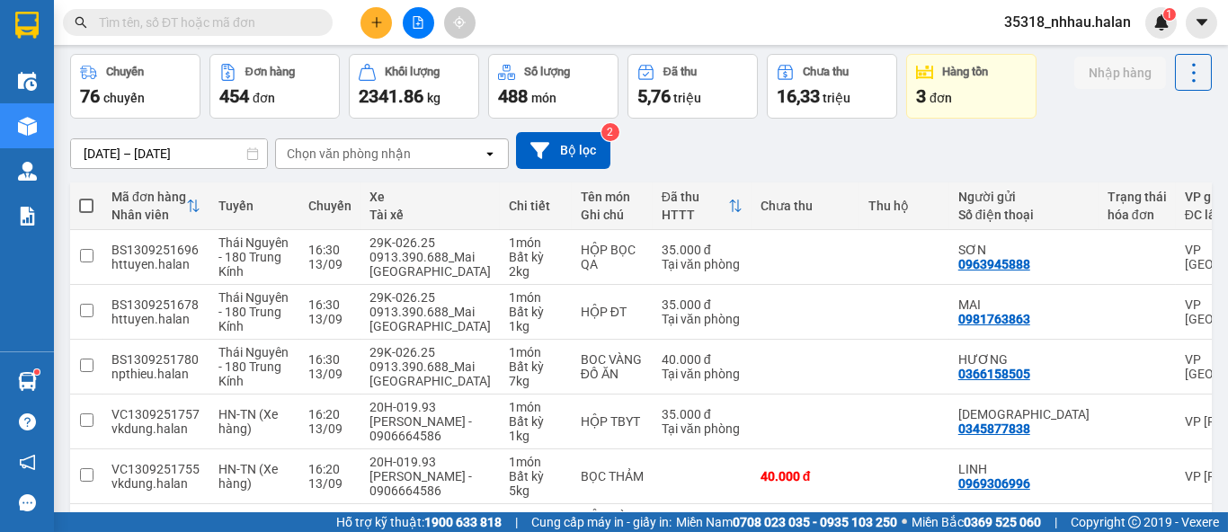
scroll to position [11, 0]
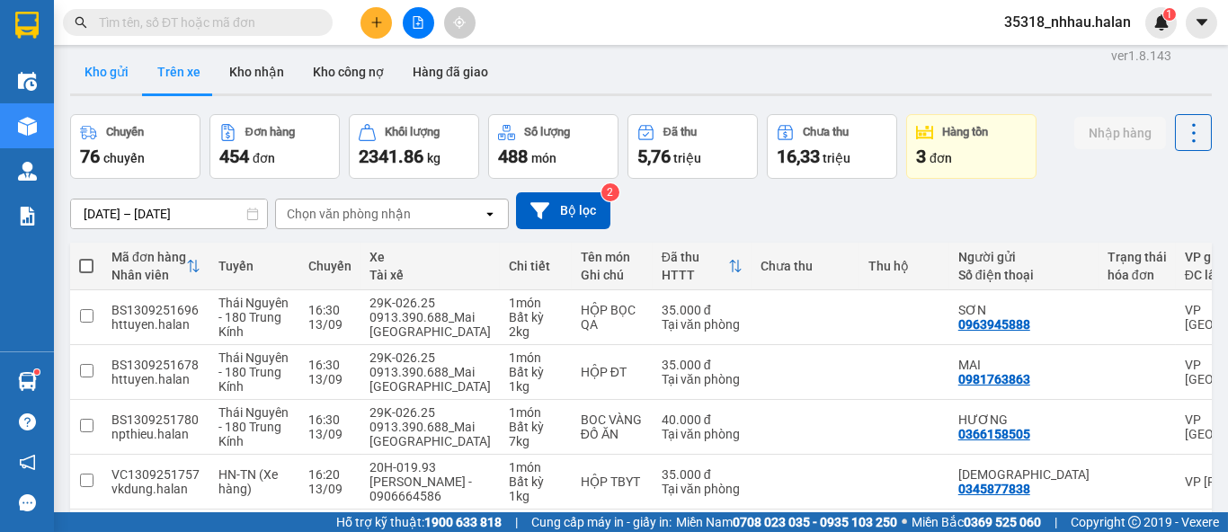
click at [115, 72] on button "Kho gửi" at bounding box center [106, 71] width 73 height 43
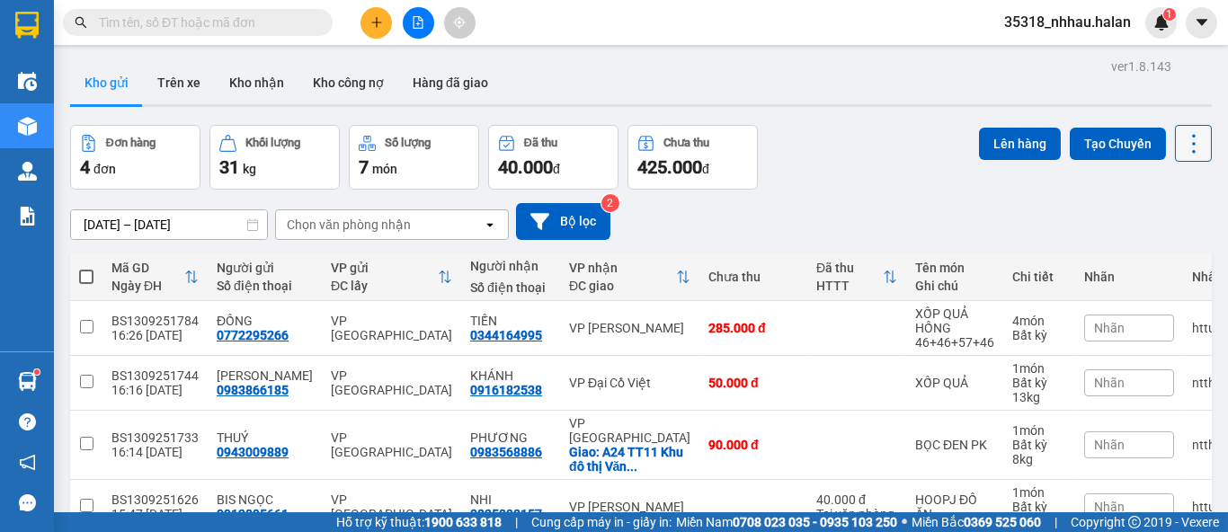
click at [1181, 149] on icon at bounding box center [1193, 143] width 25 height 25
click at [1147, 253] on span "Làm mới" at bounding box center [1153, 257] width 49 height 18
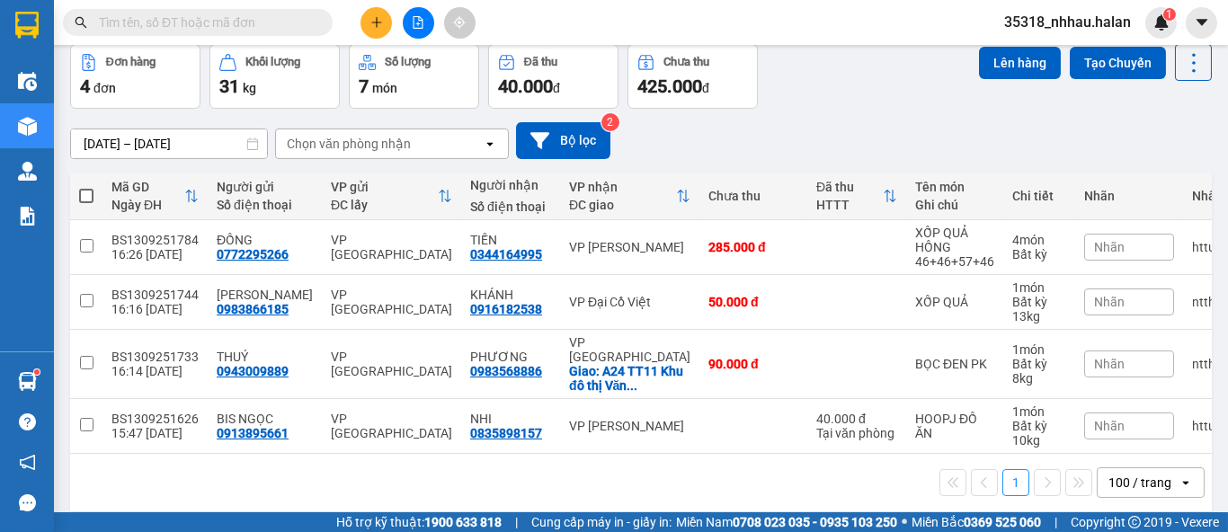
scroll to position [90, 0]
